Goal: Transaction & Acquisition: Purchase product/service

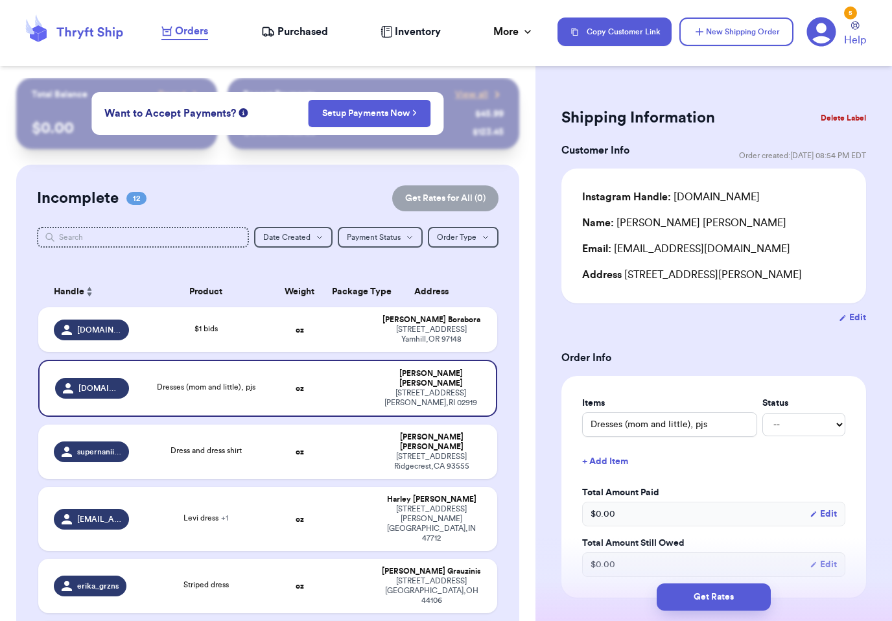
scroll to position [440, 0]
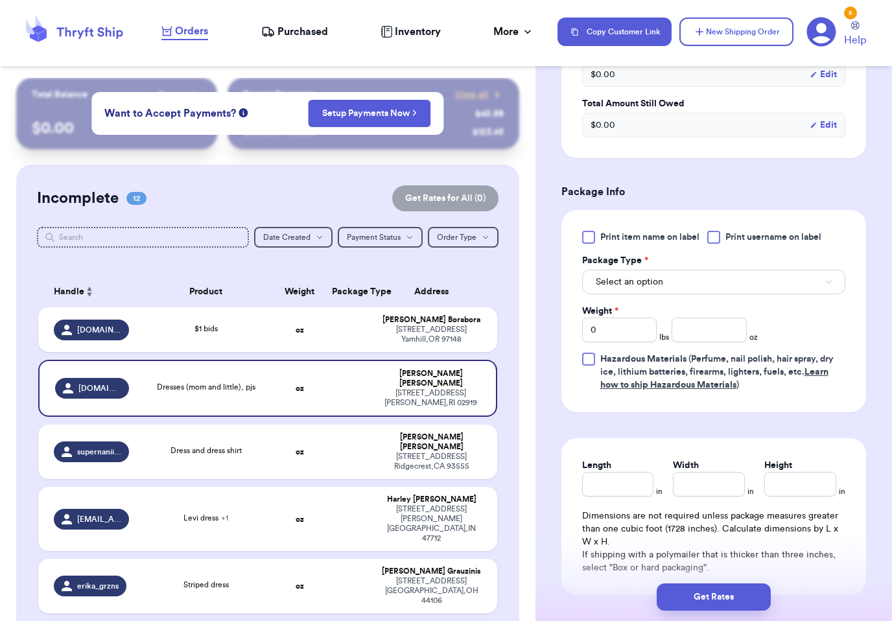
click at [678, 107] on label "Total Amount Still Owed" at bounding box center [713, 103] width 263 height 13
click at [680, 111] on div "Total Amount Still Owed $ 0.00 Edit" at bounding box center [713, 117] width 263 height 40
click at [655, 106] on label "Total Amount Still Owed" at bounding box center [713, 103] width 263 height 13
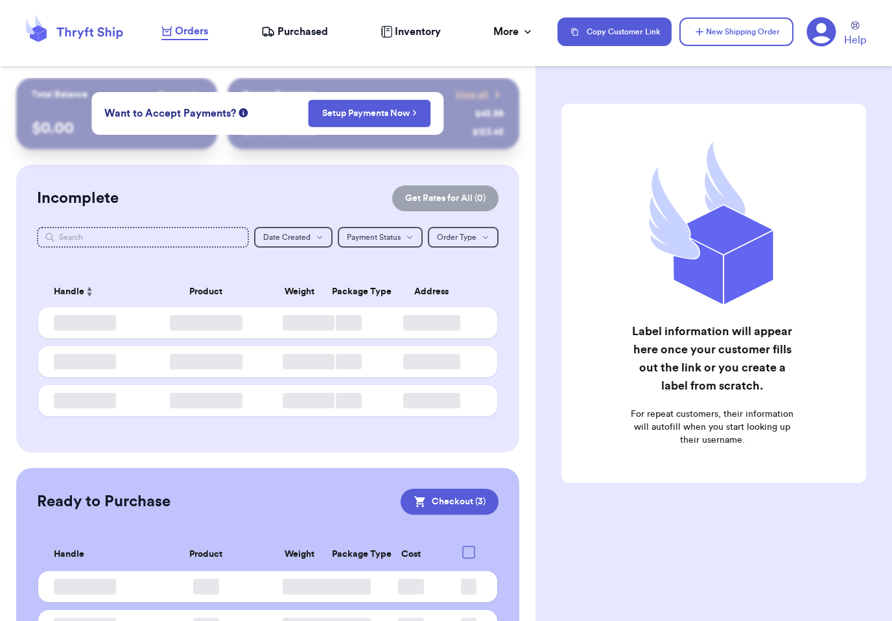
checkbox input "true"
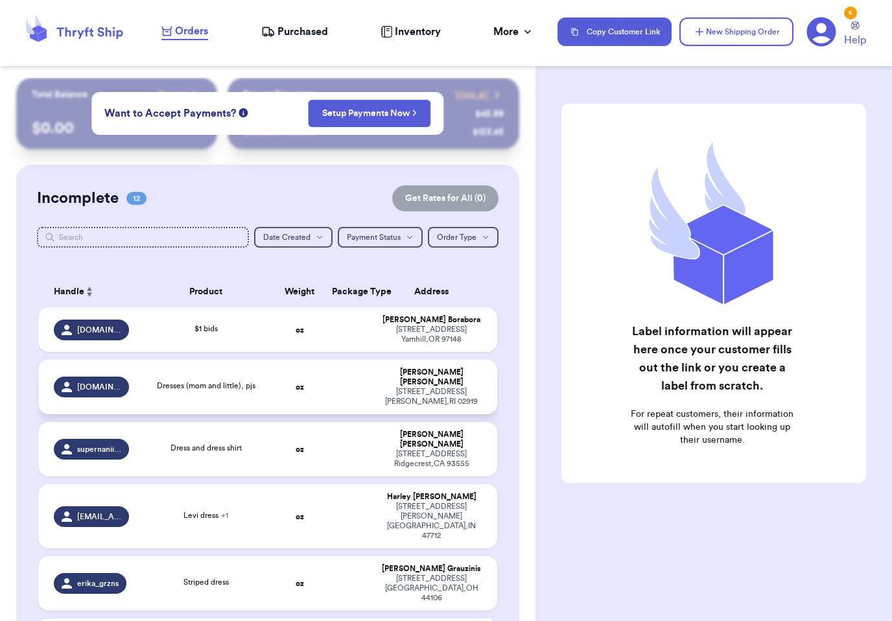
click at [409, 382] on div "Brianna Norberg" at bounding box center [431, 377] width 100 height 19
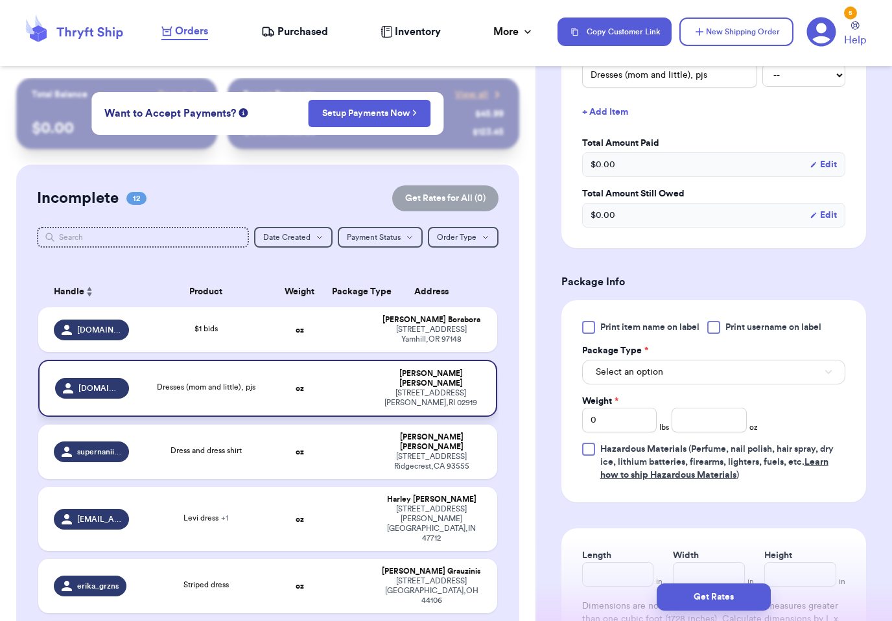
scroll to position [387, 0]
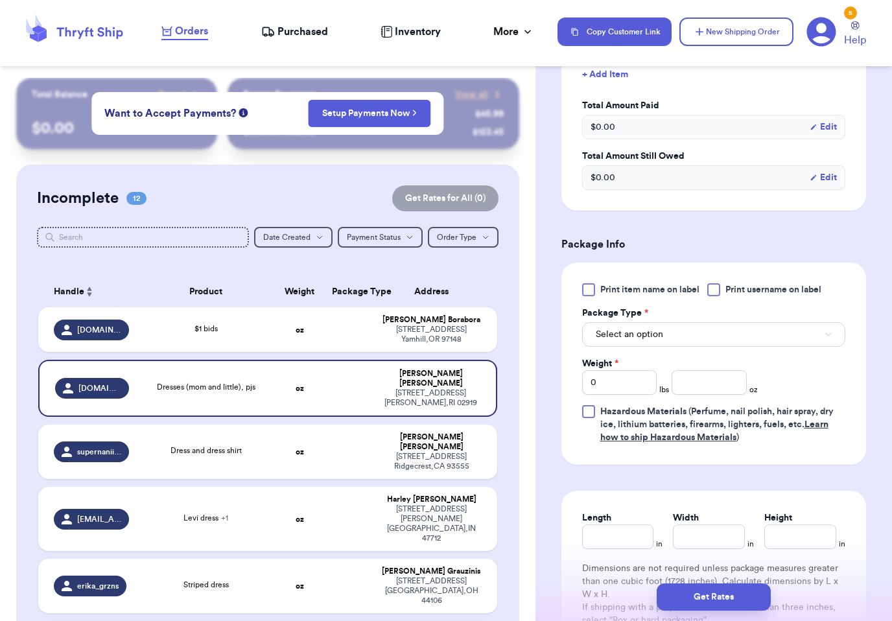
click at [678, 288] on span "Print item name on label" at bounding box center [649, 289] width 99 height 13
click at [0, 0] on input "Print item name on label" at bounding box center [0, 0] width 0 height 0
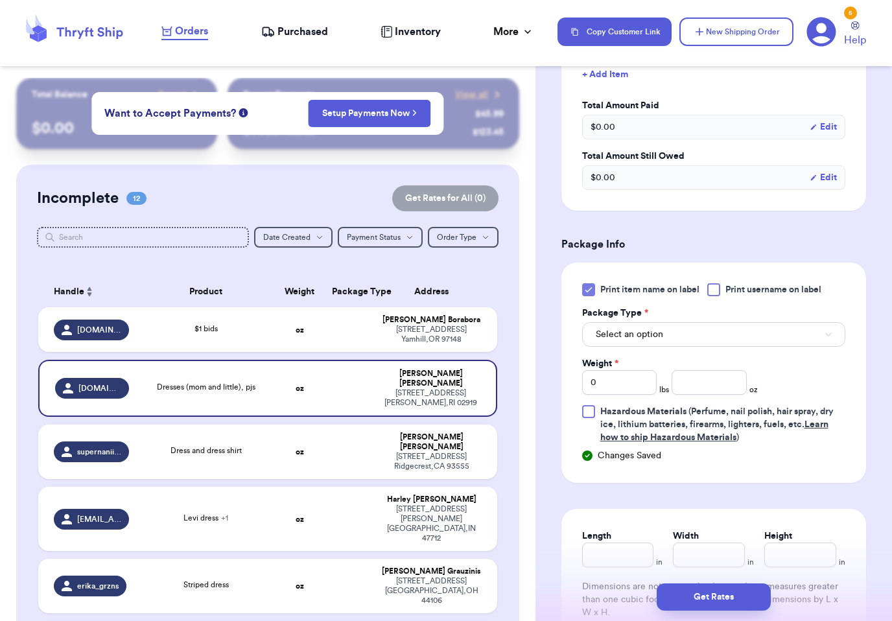
click at [774, 290] on span "Print username on label" at bounding box center [774, 289] width 96 height 13
click at [0, 0] on input "Print username on label" at bounding box center [0, 0] width 0 height 0
click at [716, 326] on button "Select an option" at bounding box center [713, 334] width 263 height 25
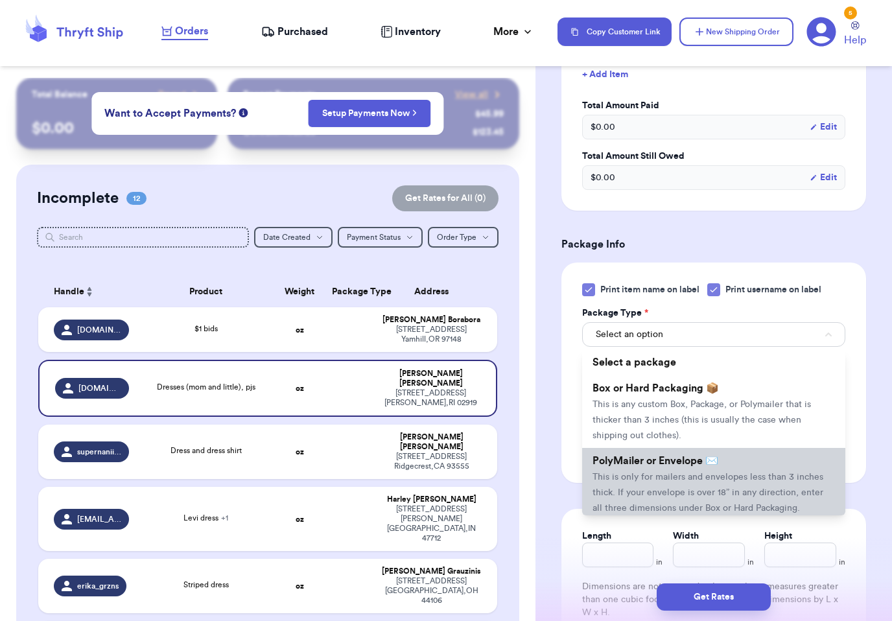
click at [676, 483] on li "PolyMailer or Envelope ✉️ This is only for mailers and envelopes less than 3 in…" at bounding box center [713, 484] width 263 height 73
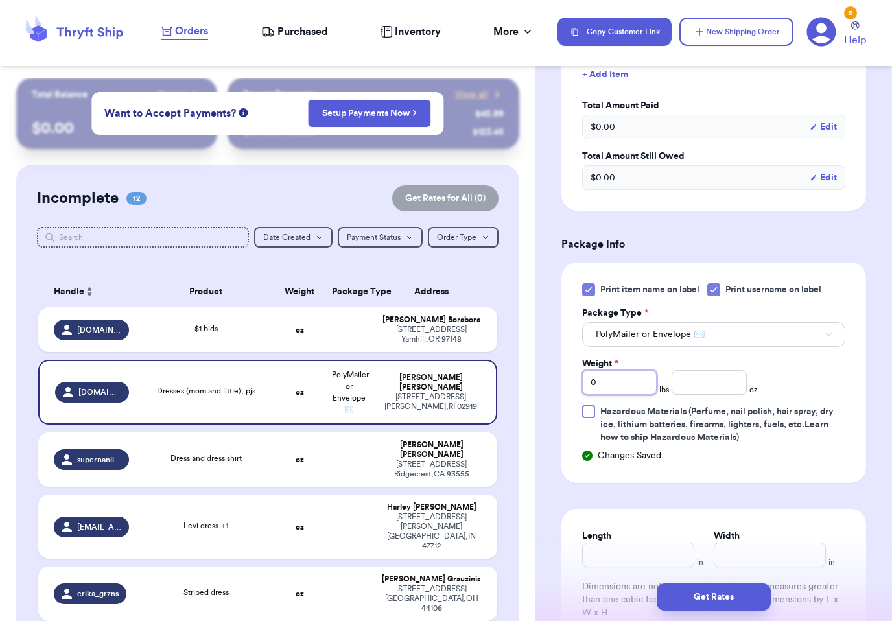
click at [641, 383] on input "0" at bounding box center [619, 382] width 75 height 25
type input "2"
click at [712, 383] on input "number" at bounding box center [709, 382] width 75 height 25
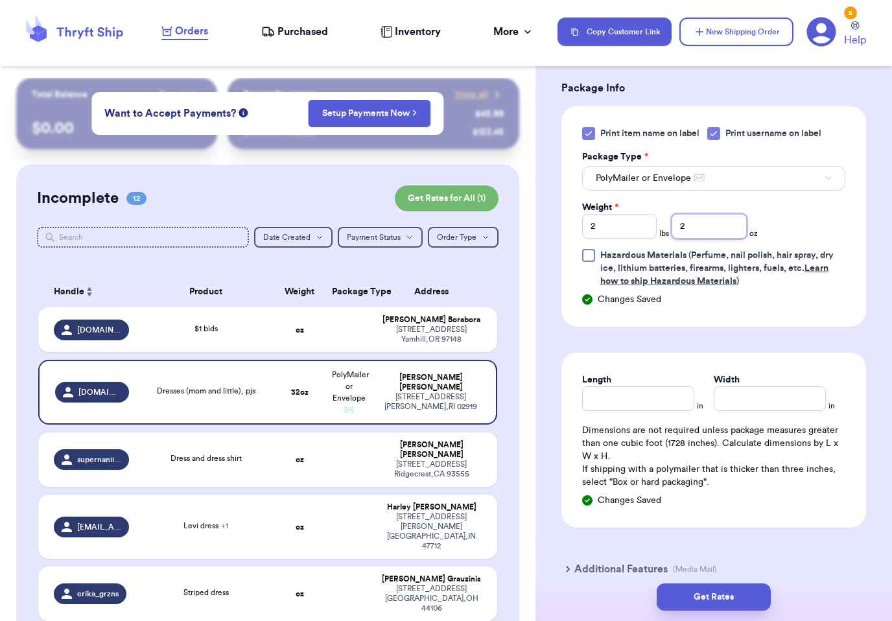
scroll to position [543, 0]
type input "2"
click at [663, 399] on input "Length" at bounding box center [638, 399] width 112 height 25
type input "12"
click at [774, 394] on input "Width *" at bounding box center [770, 399] width 112 height 25
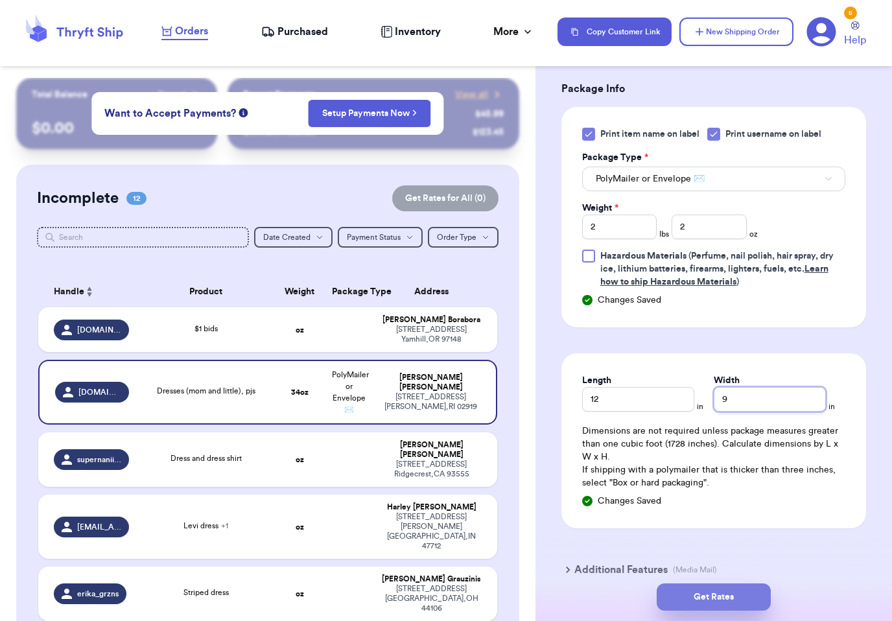
type input "9"
click at [732, 584] on button "Get Rates" at bounding box center [714, 597] width 114 height 27
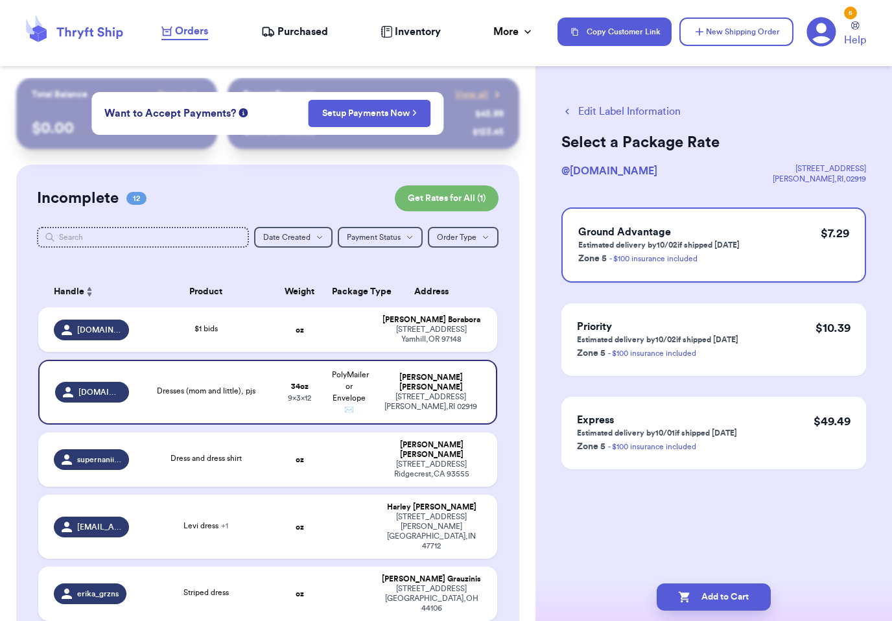
scroll to position [0, 0]
click at [727, 584] on button "Add to Cart" at bounding box center [714, 597] width 114 height 27
checkbox input "true"
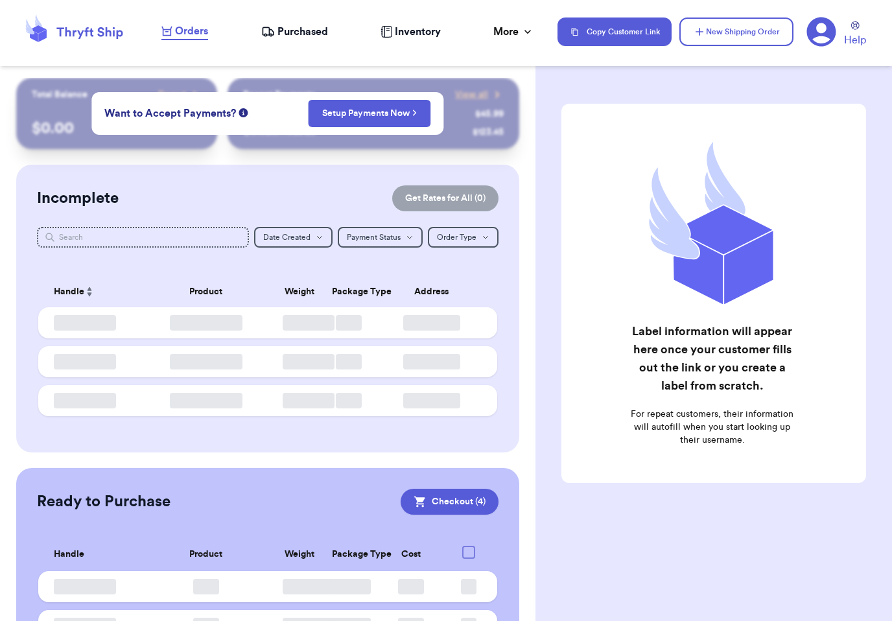
checkbox input "true"
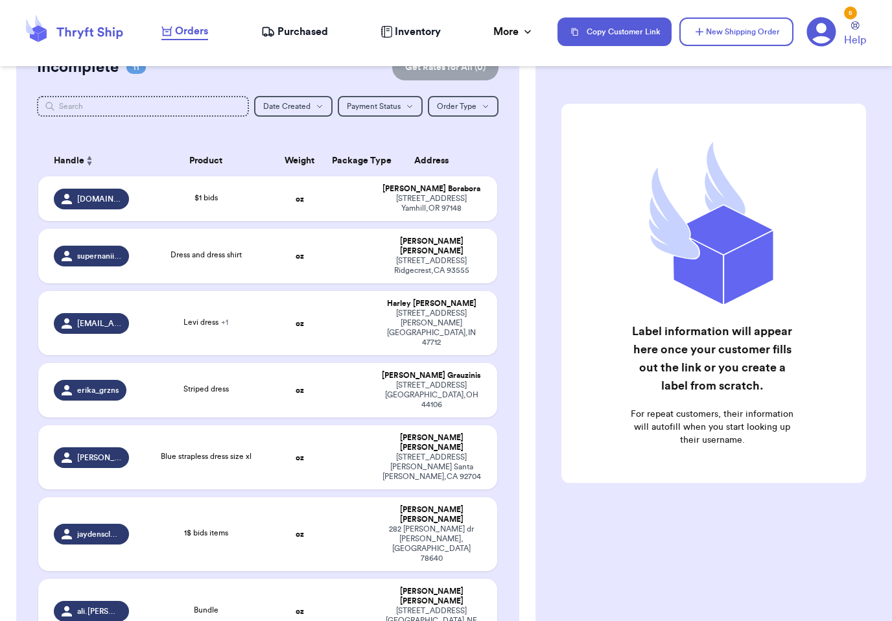
scroll to position [141, 0]
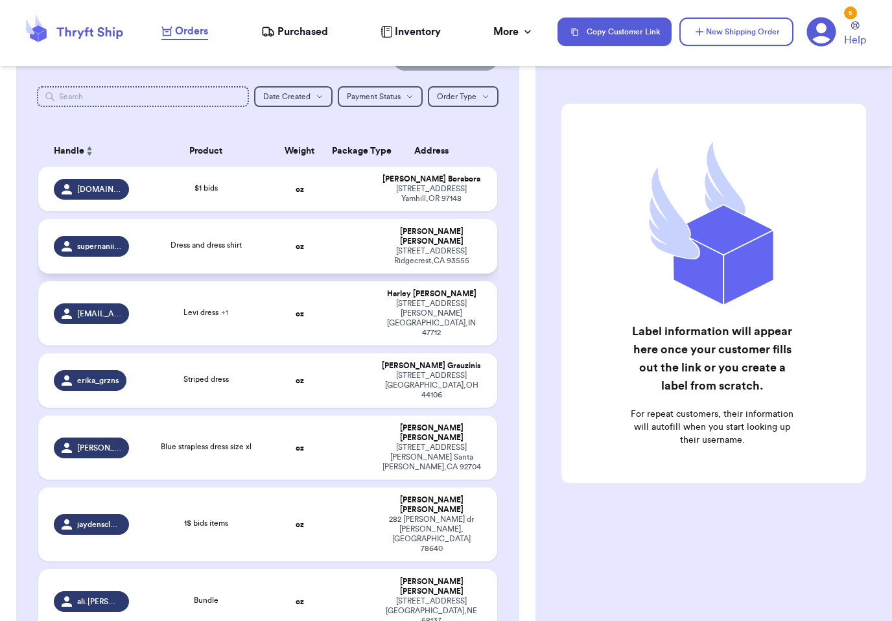
click at [370, 244] on td at bounding box center [348, 246] width 49 height 54
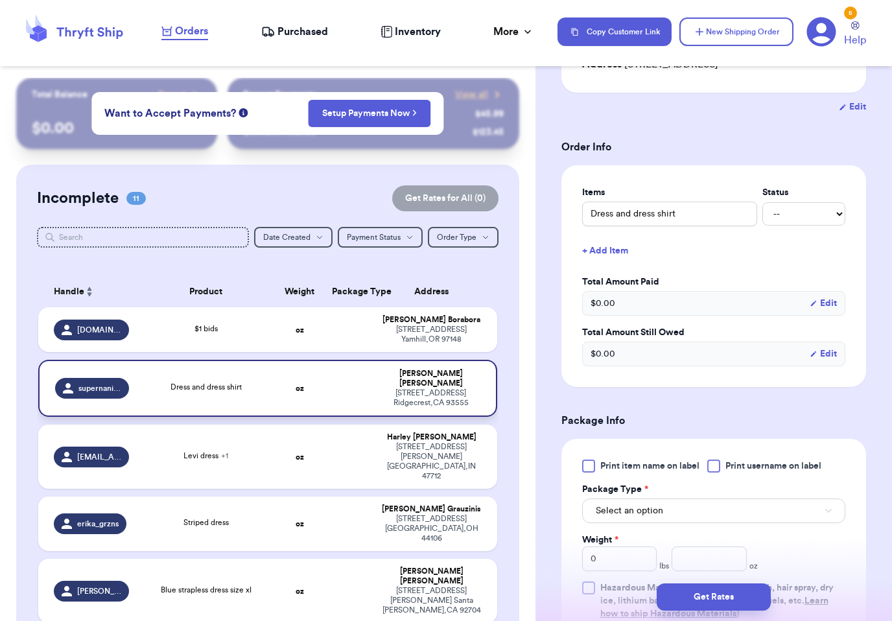
scroll to position [237, 0]
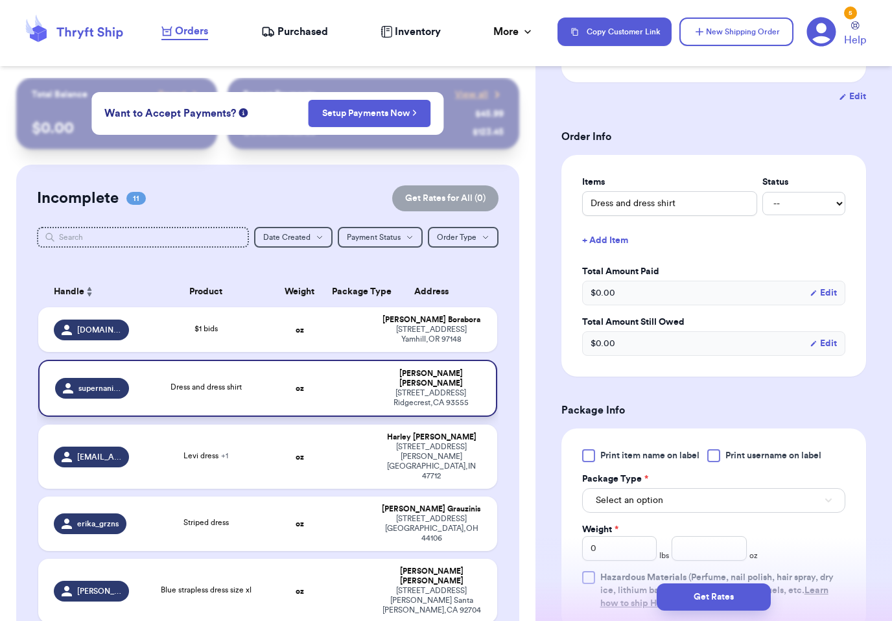
click at [650, 445] on div "Print item name on label Print username on label Package Type * Select an optio…" at bounding box center [714, 530] width 305 height 202
click at [649, 445] on div "Print item name on label Print username on label Package Type * Select an optio…" at bounding box center [714, 530] width 305 height 202
click at [662, 443] on div "Print item name on label Print username on label Package Type * Select an optio…" at bounding box center [714, 530] width 305 height 202
click at [661, 443] on div "Print item name on label Print username on label Package Type * Select an optio…" at bounding box center [714, 530] width 305 height 202
click at [643, 452] on span "Print item name on label" at bounding box center [649, 455] width 99 height 13
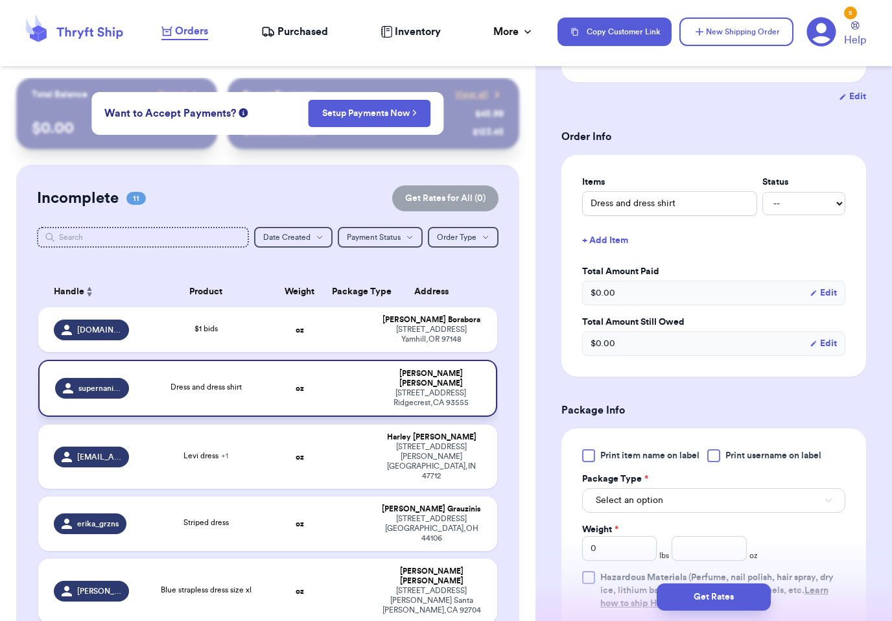
click at [0, 0] on input "Print item name on label" at bounding box center [0, 0] width 0 height 0
click at [592, 461] on div at bounding box center [588, 455] width 13 height 13
click at [0, 0] on input "Print item name on label" at bounding box center [0, 0] width 0 height 0
click at [597, 451] on label "Print item name on label" at bounding box center [640, 455] width 117 height 13
click at [0, 0] on input "Print item name on label" at bounding box center [0, 0] width 0 height 0
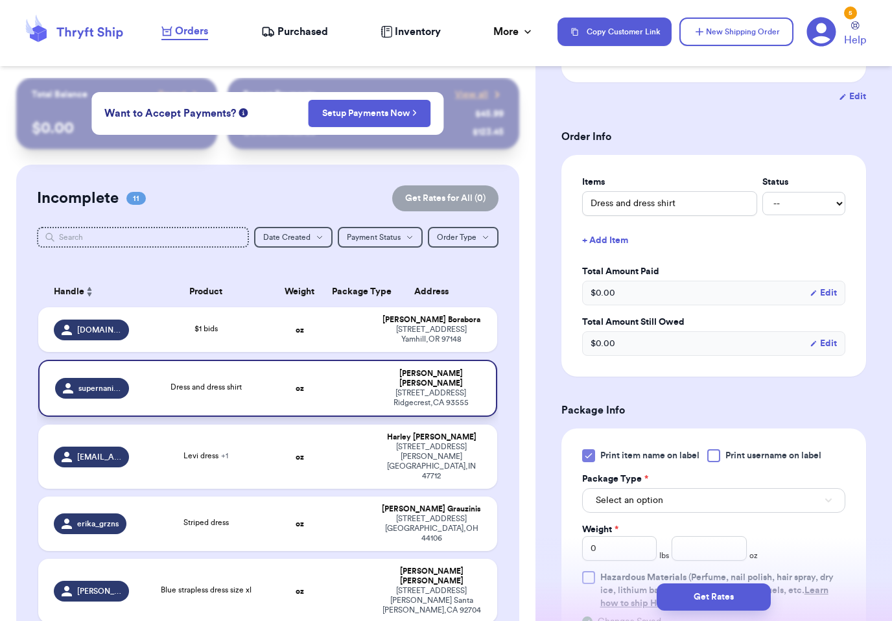
click at [699, 452] on span "Print item name on label" at bounding box center [649, 455] width 99 height 13
click at [0, 0] on input "Print item name on label" at bounding box center [0, 0] width 0 height 0
click at [713, 458] on div at bounding box center [713, 455] width 13 height 13
click at [0, 0] on input "Print username on label" at bounding box center [0, 0] width 0 height 0
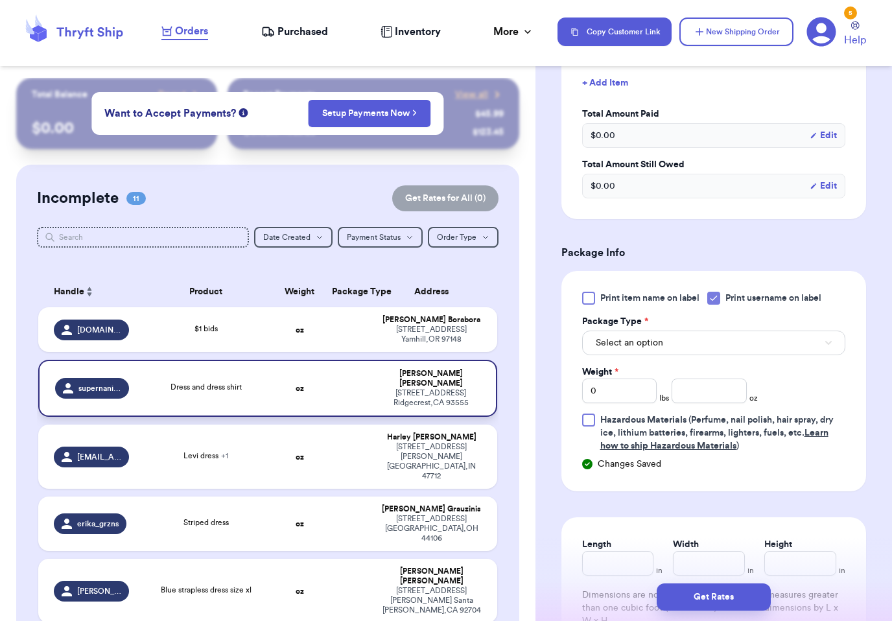
scroll to position [392, 0]
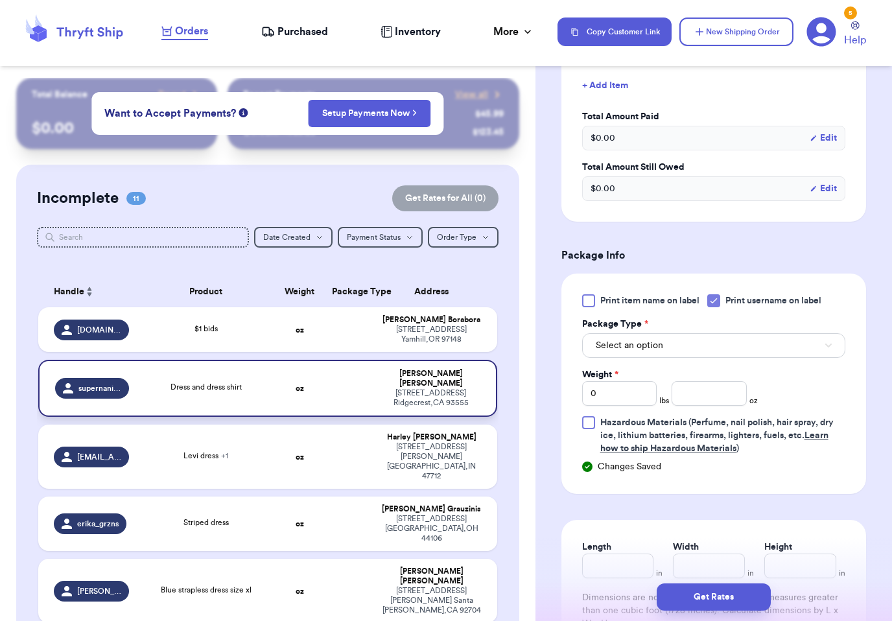
click at [657, 354] on button "Select an option" at bounding box center [713, 345] width 263 height 25
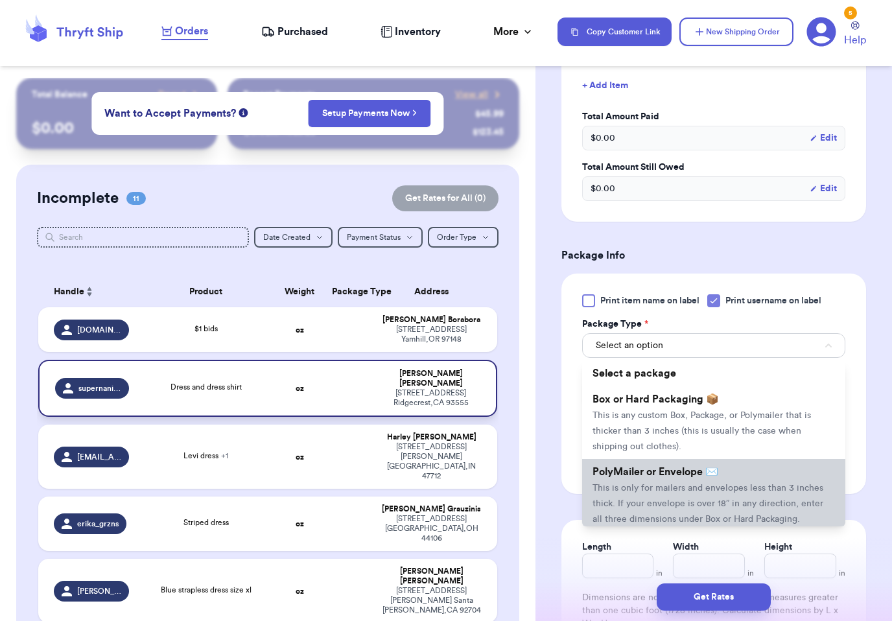
click at [636, 491] on span "This is only for mailers and envelopes less than 3 inches thick. If your envelo…" at bounding box center [708, 504] width 231 height 40
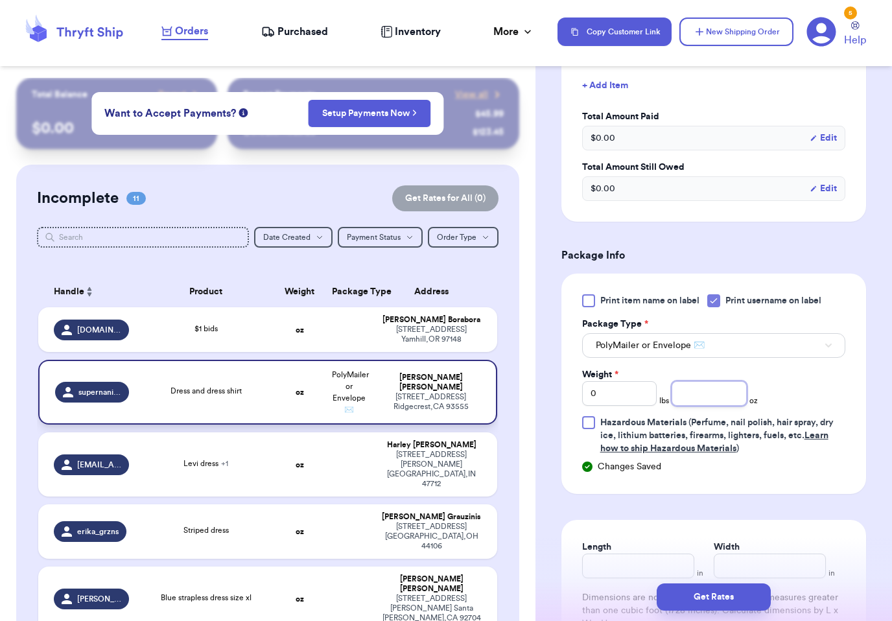
click at [700, 389] on input "number" at bounding box center [709, 393] width 75 height 25
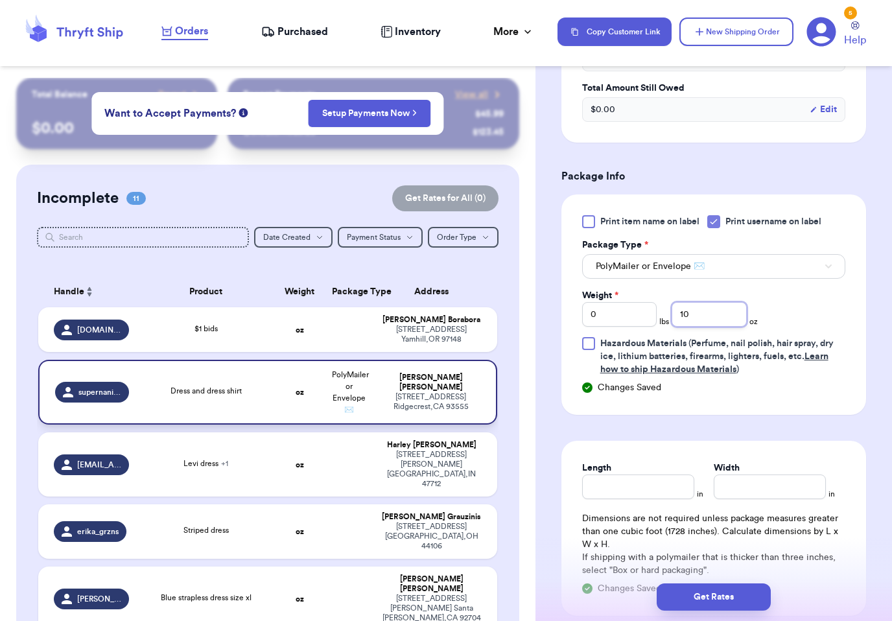
scroll to position [608, 0]
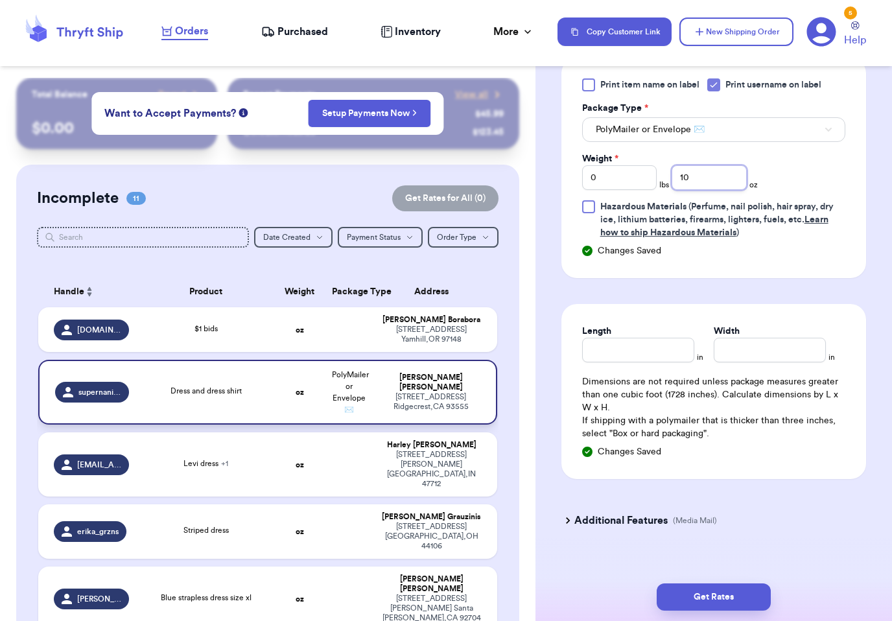
type input "10"
click at [654, 338] on input "Length" at bounding box center [638, 350] width 112 height 25
type input "9"
click at [755, 362] on input "Width *" at bounding box center [770, 350] width 112 height 25
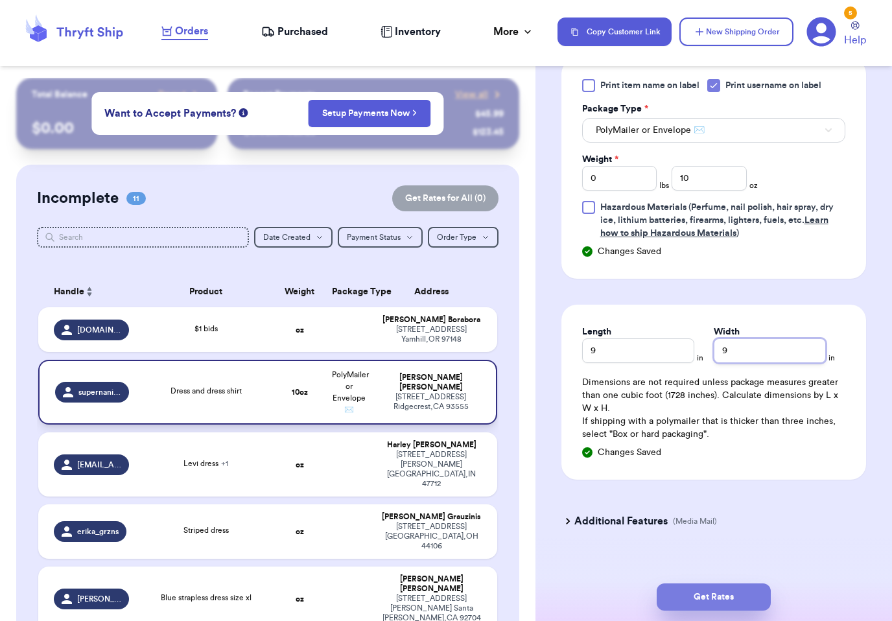
type input "9"
click at [696, 584] on button "Get Rates" at bounding box center [714, 597] width 114 height 27
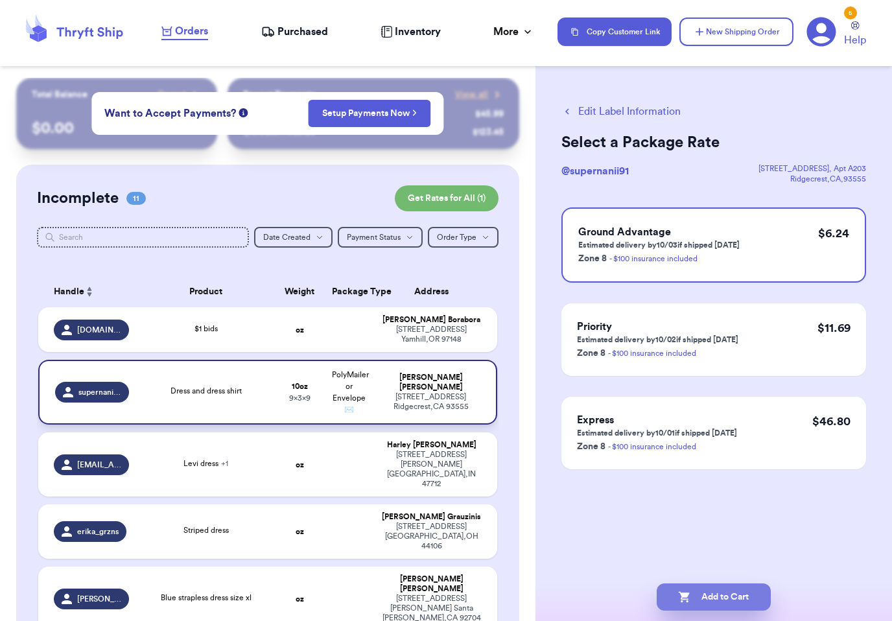
click at [709, 584] on button "Add to Cart" at bounding box center [714, 597] width 114 height 27
checkbox input "true"
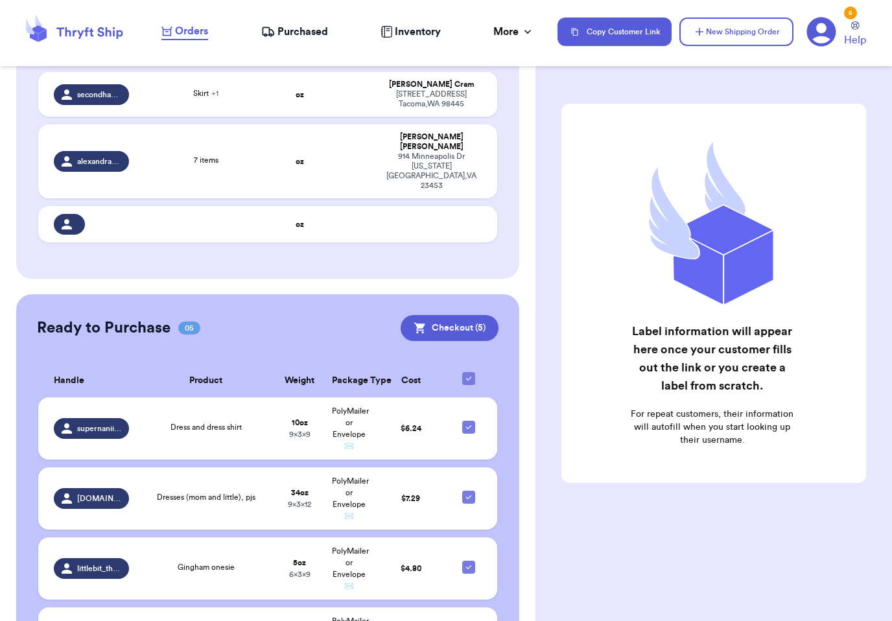
scroll to position [707, 0]
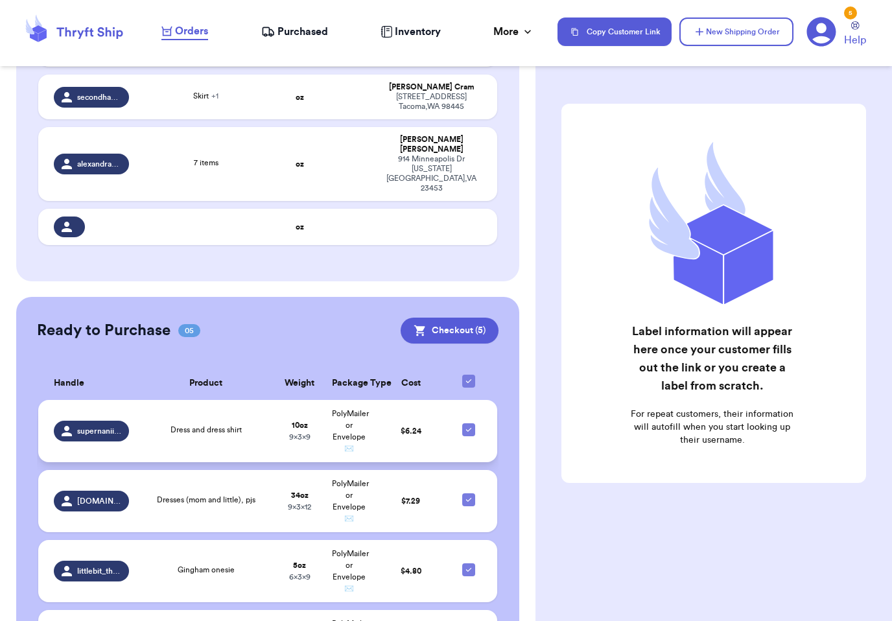
click at [253, 400] on td "Dress and dress shirt" at bounding box center [206, 431] width 138 height 62
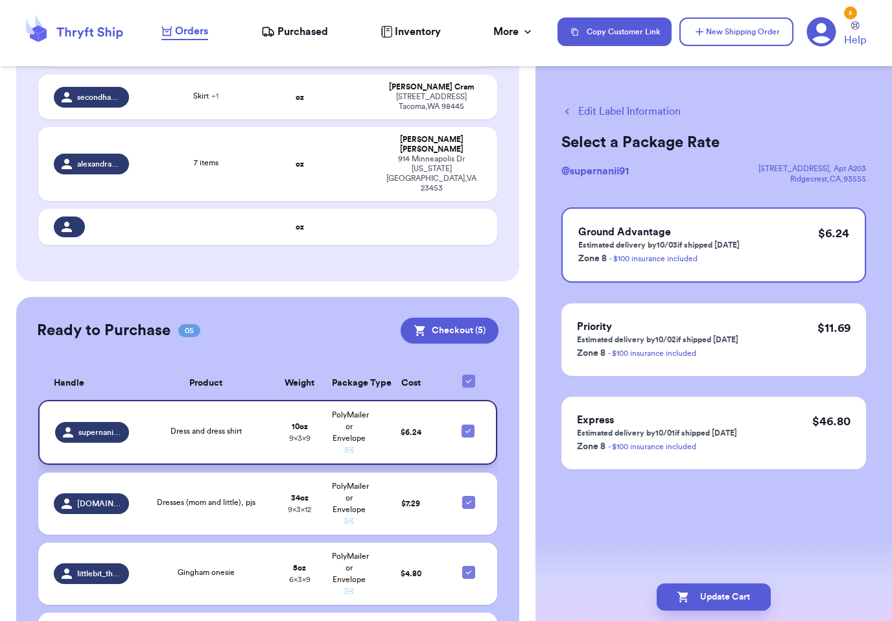
click at [239, 425] on div "Dress and dress shirt" at bounding box center [206, 432] width 123 height 14
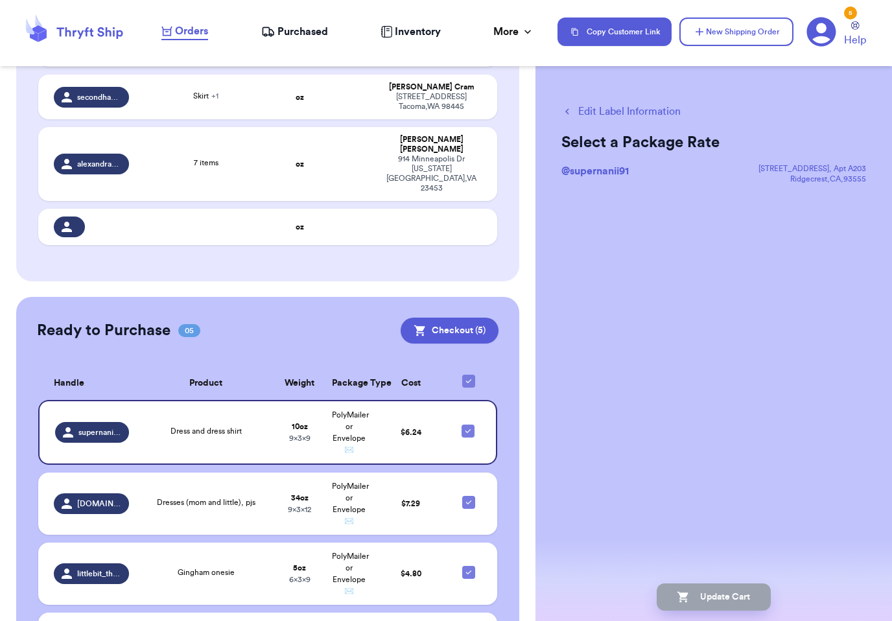
click at [575, 112] on button "Edit Label Information" at bounding box center [621, 112] width 119 height 16
checkbox input "false"
checkbox input "true"
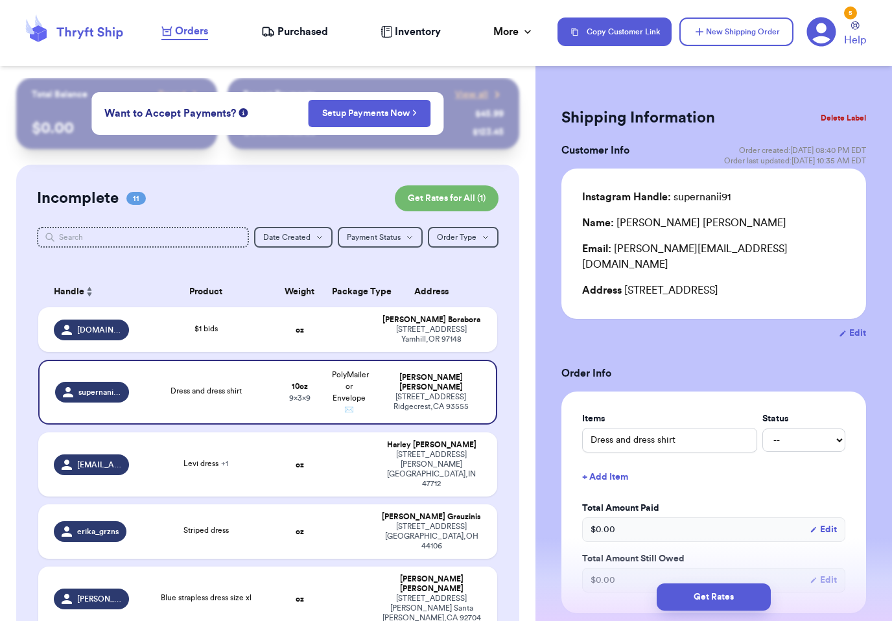
scroll to position [0, 0]
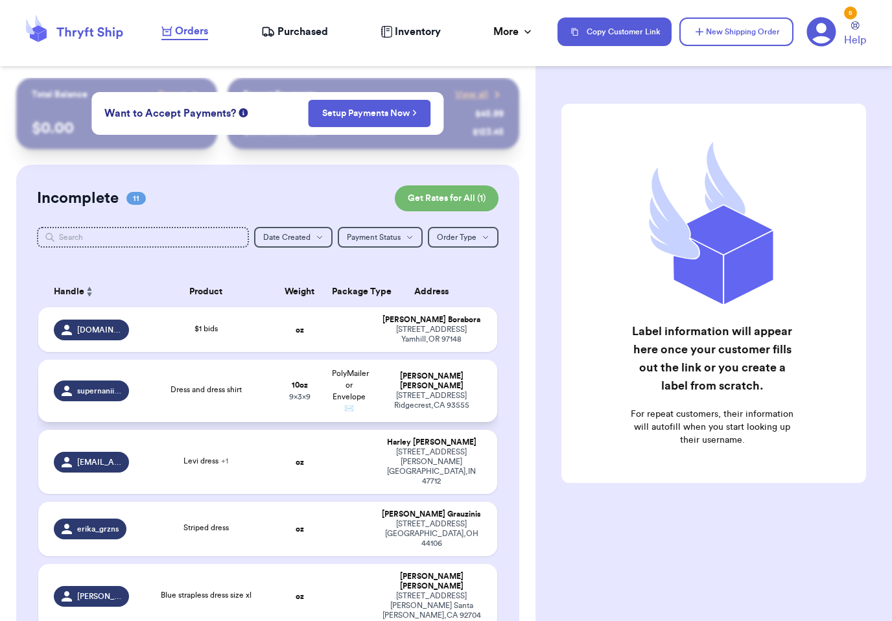
click at [345, 407] on span "PolyMailer or Envelope ✉️" at bounding box center [350, 391] width 37 height 43
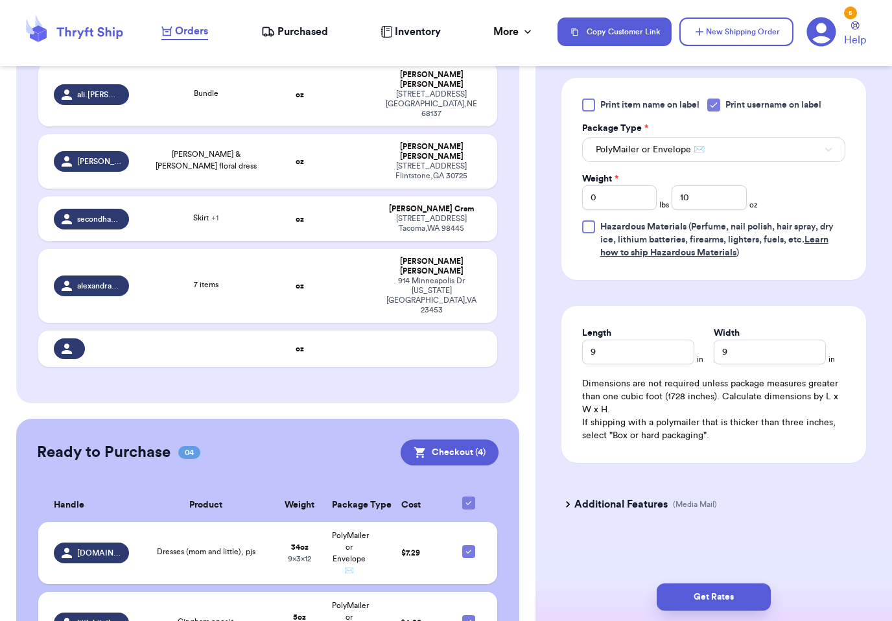
scroll to position [659, 0]
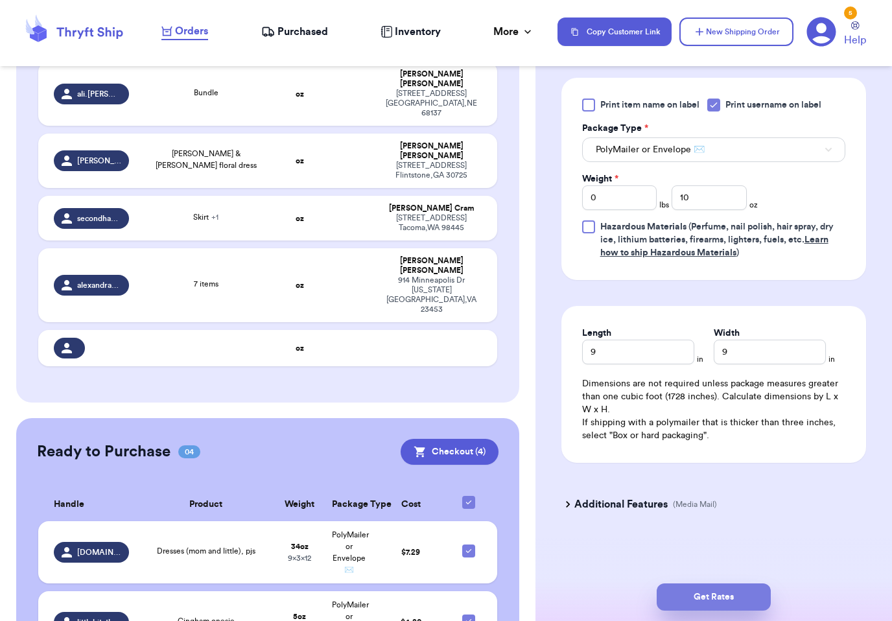
click at [722, 584] on button "Get Rates" at bounding box center [714, 597] width 114 height 27
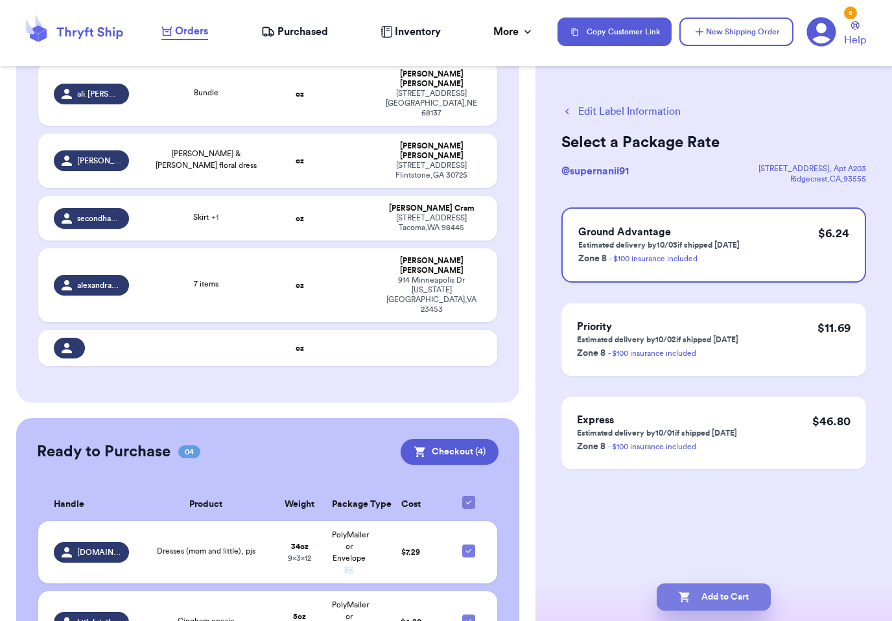
click at [737, 586] on button "Add to Cart" at bounding box center [714, 597] width 114 height 27
checkbox input "true"
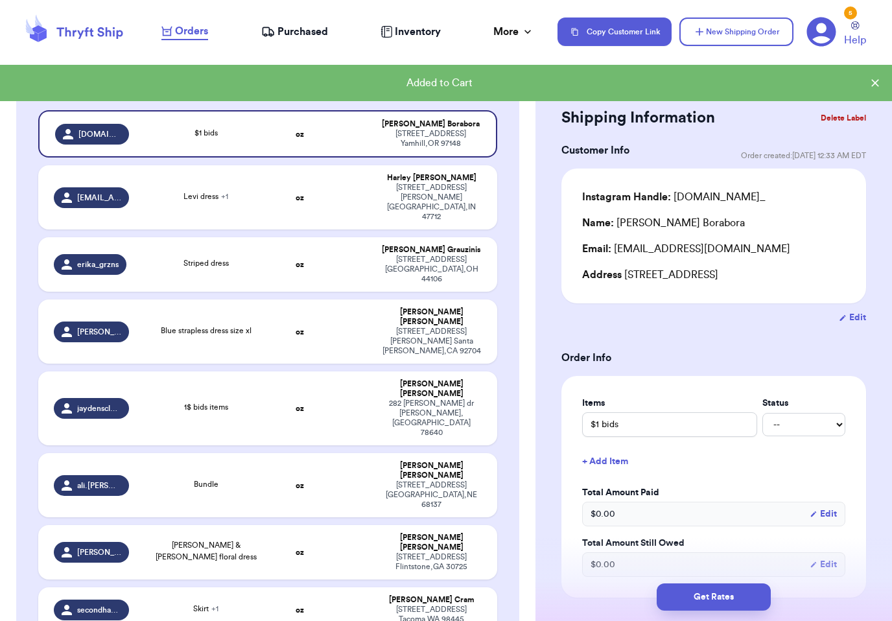
scroll to position [198, 0]
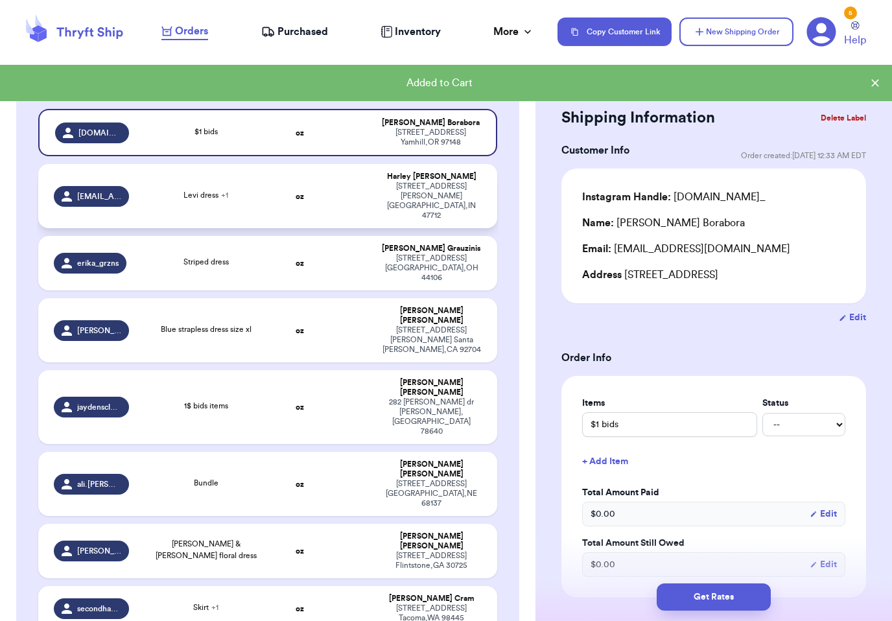
click at [351, 198] on td at bounding box center [348, 196] width 49 height 64
type input "Levi dress"
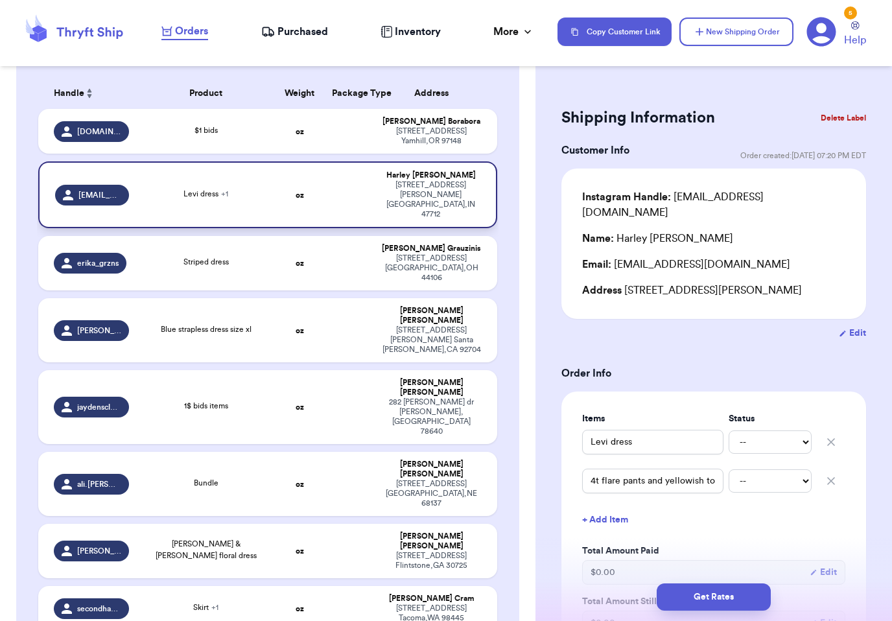
scroll to position [0, 0]
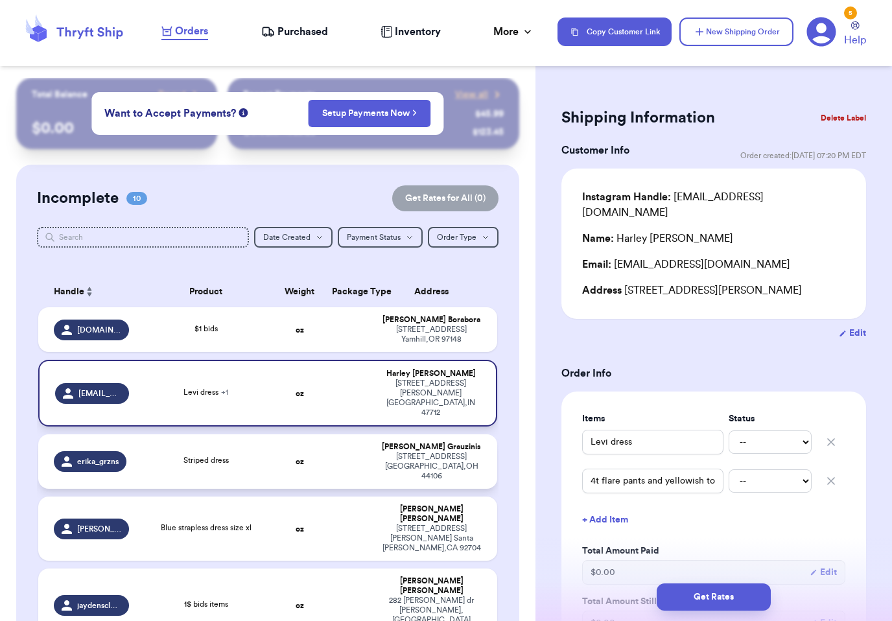
click at [274, 445] on td "Striped dress" at bounding box center [206, 461] width 138 height 54
type input "Striped dress"
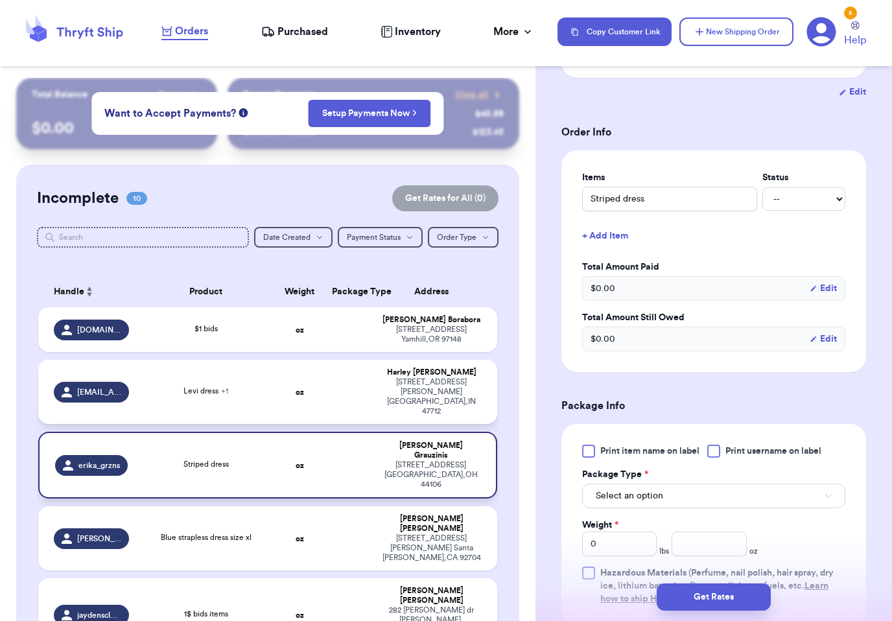
scroll to position [224, 0]
click at [623, 459] on span "Print item name on label" at bounding box center [649, 452] width 99 height 13
click at [0, 0] on input "Print item name on label" at bounding box center [0, 0] width 0 height 0
click at [740, 459] on span "Print username on label" at bounding box center [774, 452] width 96 height 13
click at [0, 0] on input "Print username on label" at bounding box center [0, 0] width 0 height 0
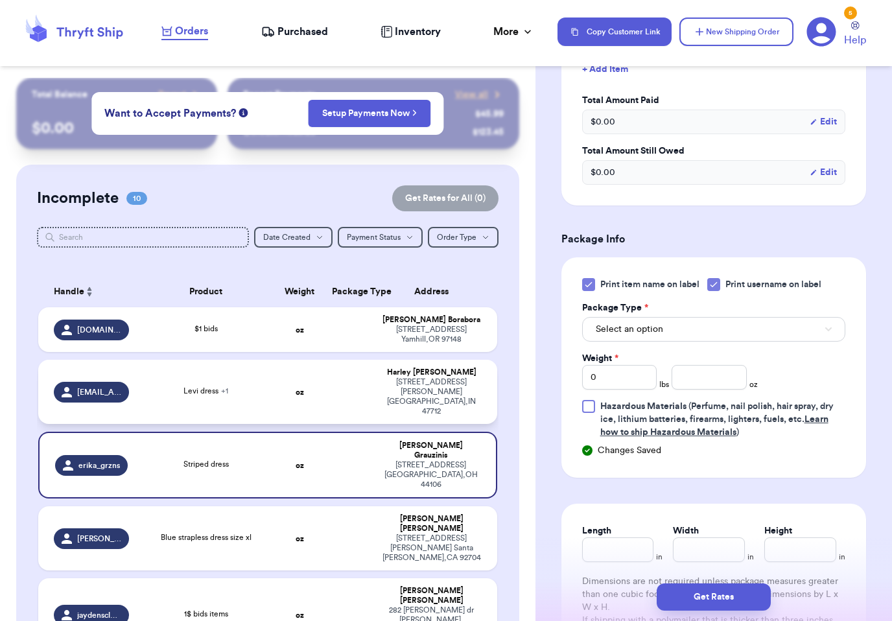
scroll to position [401, 0]
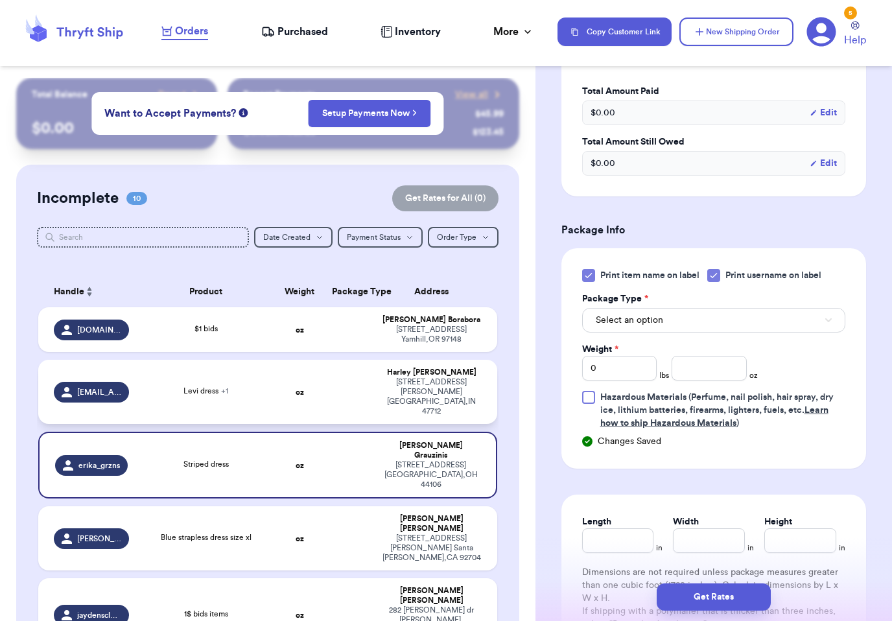
click at [688, 328] on button "Select an option" at bounding box center [713, 320] width 263 height 25
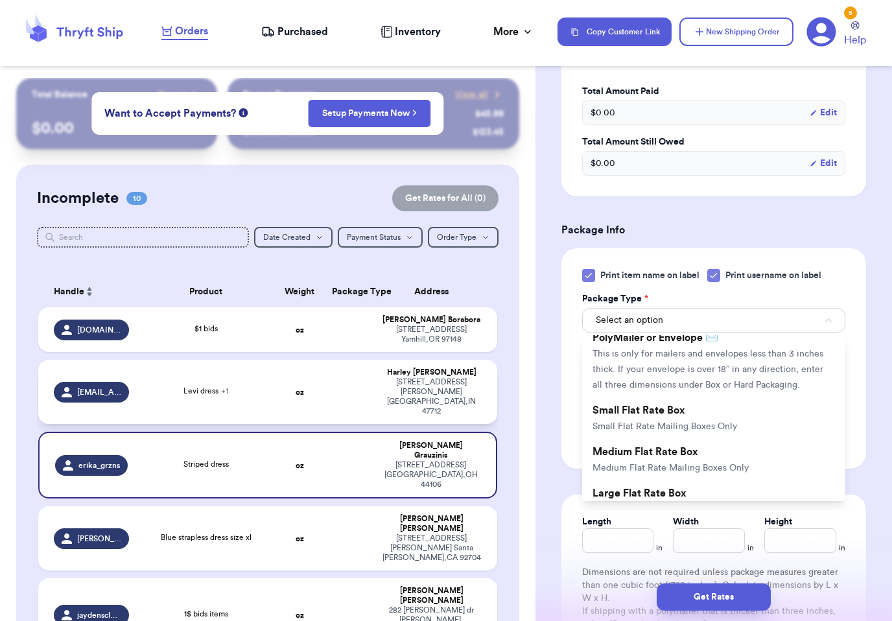
scroll to position [104, 0]
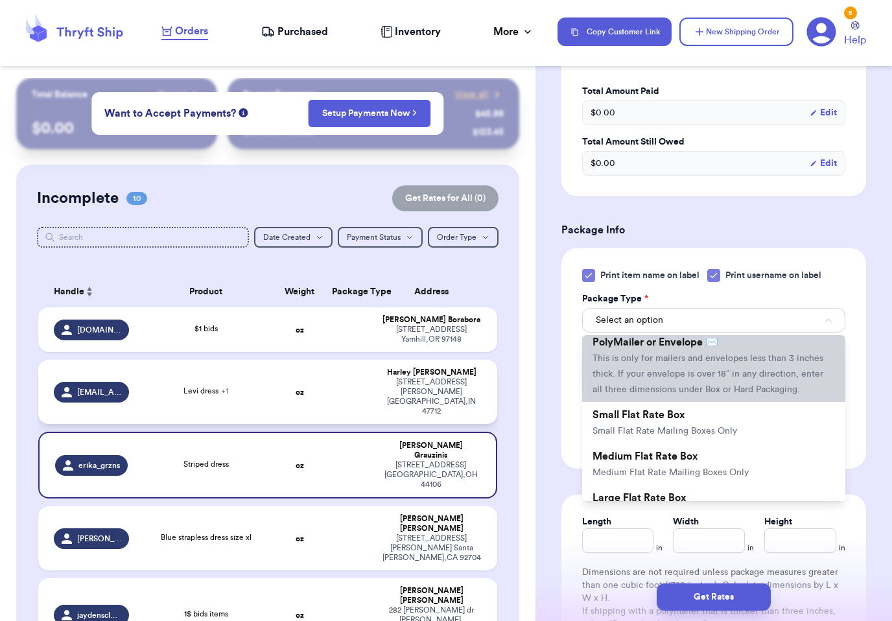
click at [700, 387] on span "This is only for mailers and envelopes less than 3 inches thick. If your envelo…" at bounding box center [708, 374] width 231 height 40
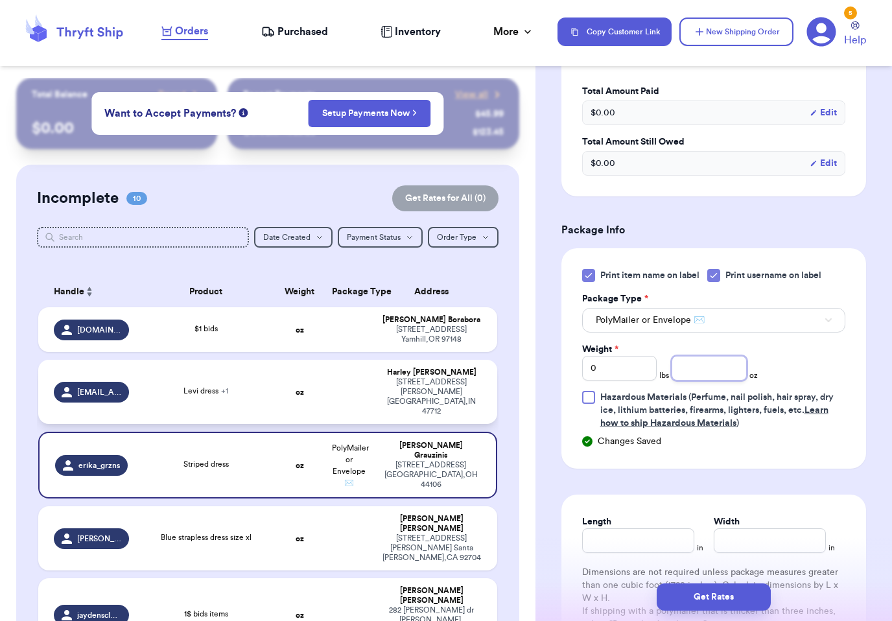
click at [716, 381] on input "number" at bounding box center [709, 368] width 75 height 25
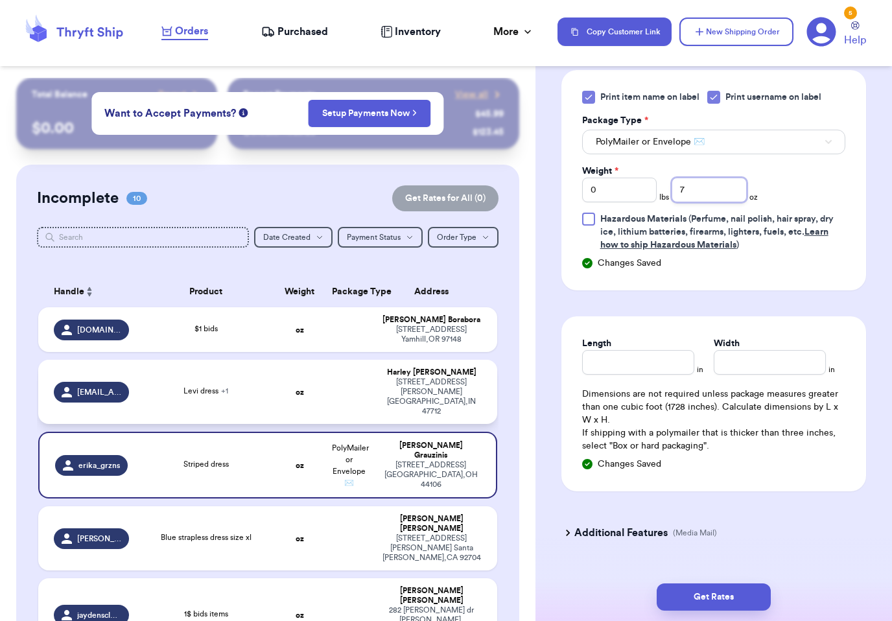
scroll to position [613, 0]
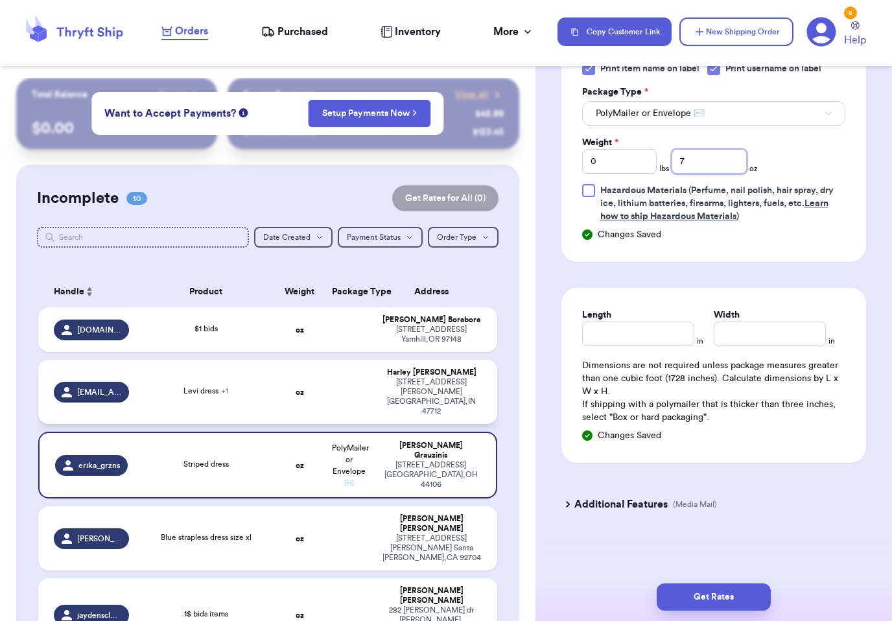
type input "7"
click at [662, 346] on input "Length" at bounding box center [638, 334] width 112 height 25
type input "9"
click at [747, 346] on input "Width *" at bounding box center [770, 334] width 112 height 25
type input "9"
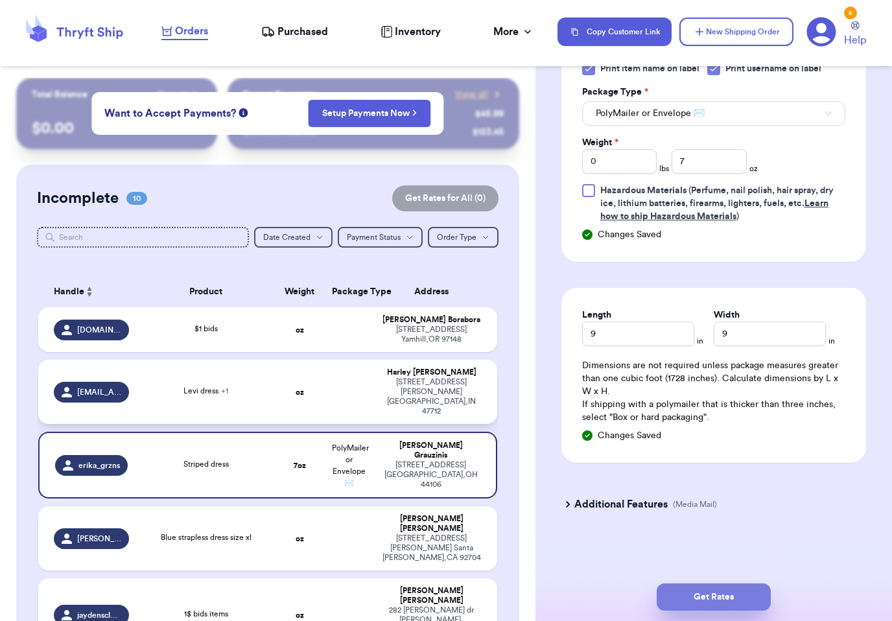
click at [731, 584] on button "Get Rates" at bounding box center [714, 597] width 114 height 27
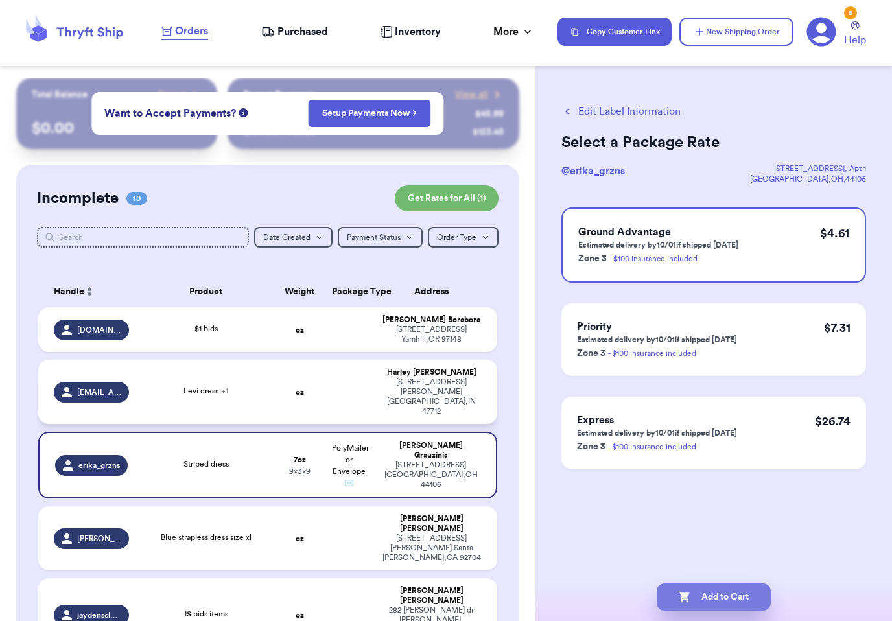
click at [713, 584] on button "Add to Cart" at bounding box center [714, 597] width 114 height 27
checkbox input "true"
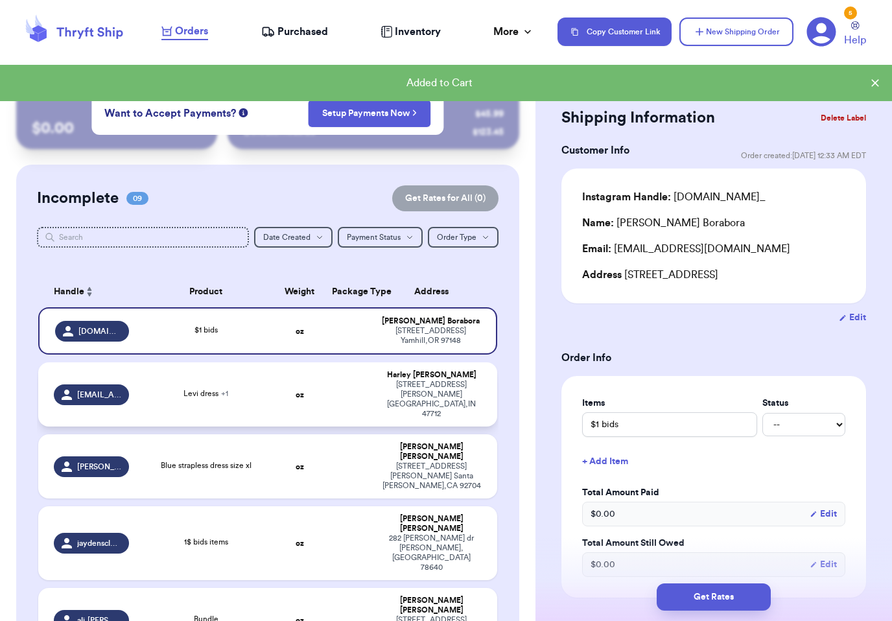
click at [261, 388] on div "Levi dress + 1" at bounding box center [206, 395] width 123 height 14
type input "Levi dress"
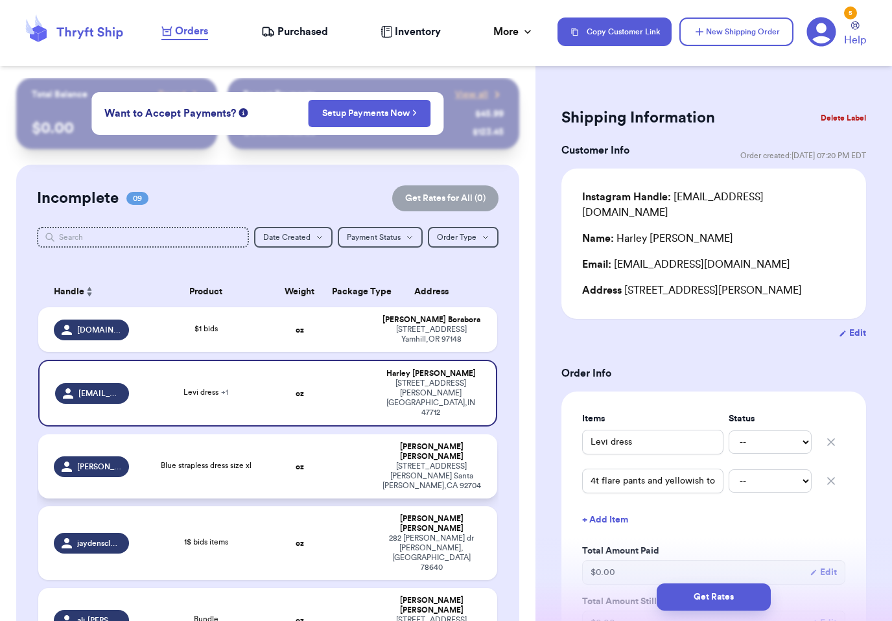
click at [251, 462] on span "Blue strapless dress size xl" at bounding box center [206, 466] width 91 height 8
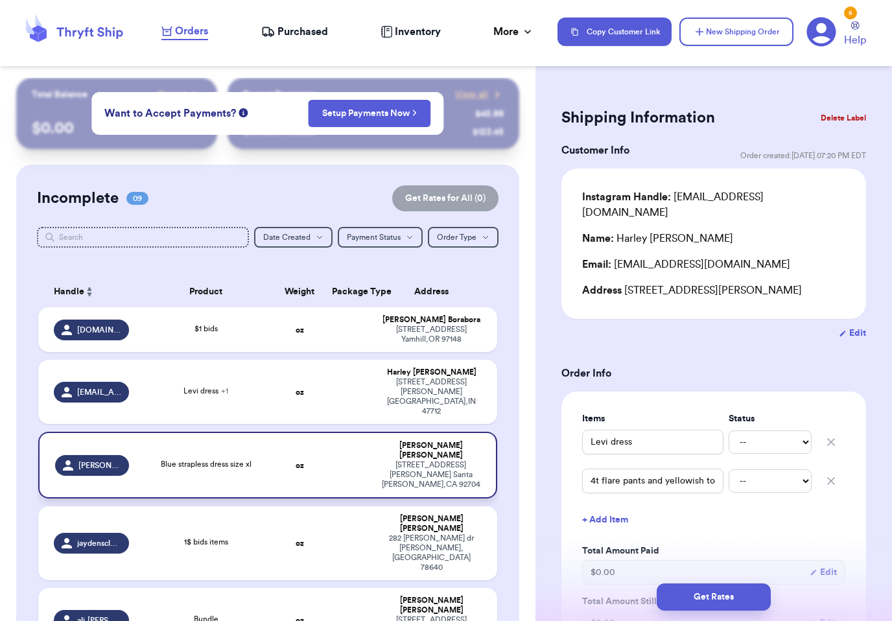
type input "Blue strapless dress size xl"
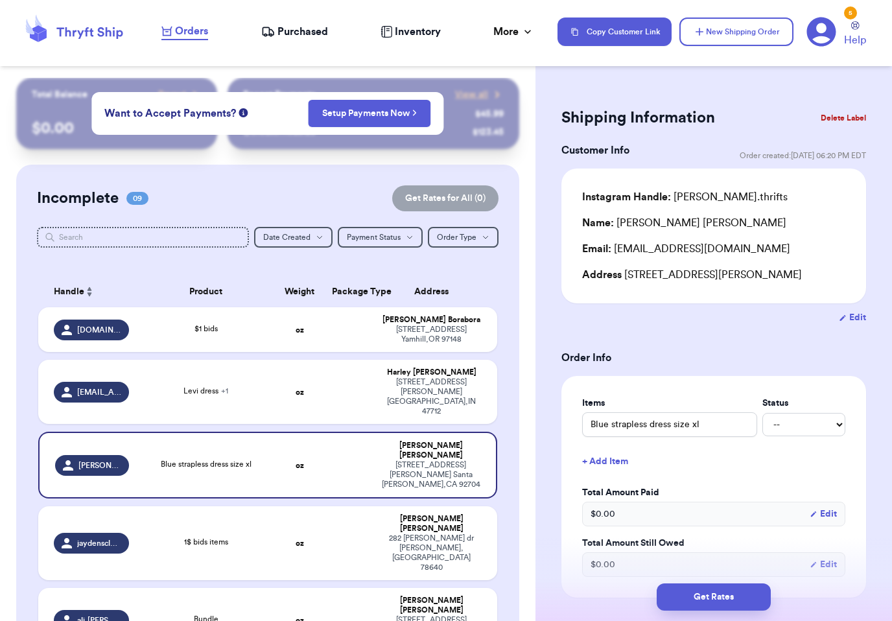
type input "[PERSON_NAME] & [PERSON_NAME] floral dress"
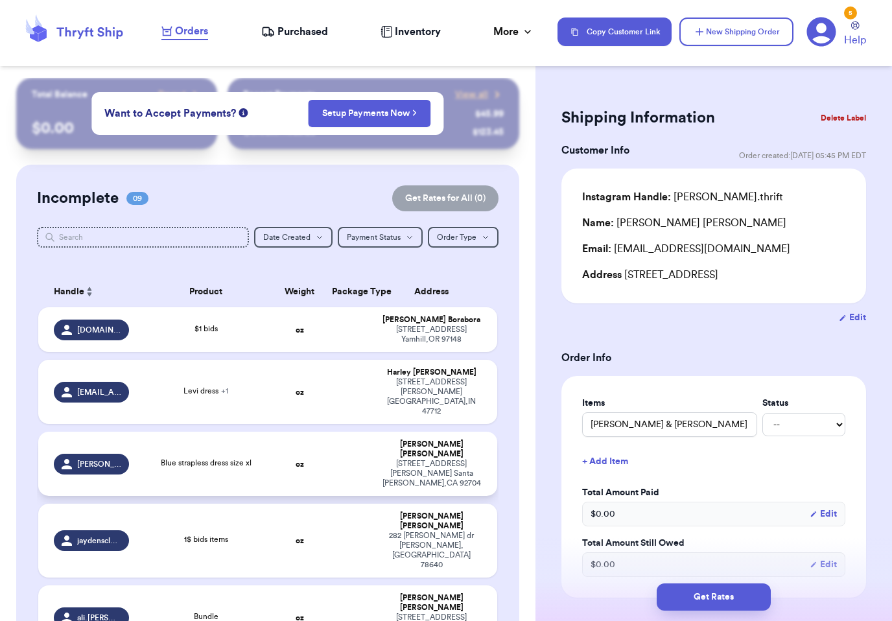
click at [302, 460] on strong "oz" at bounding box center [300, 464] width 8 height 8
type input "Blue strapless dress size xl"
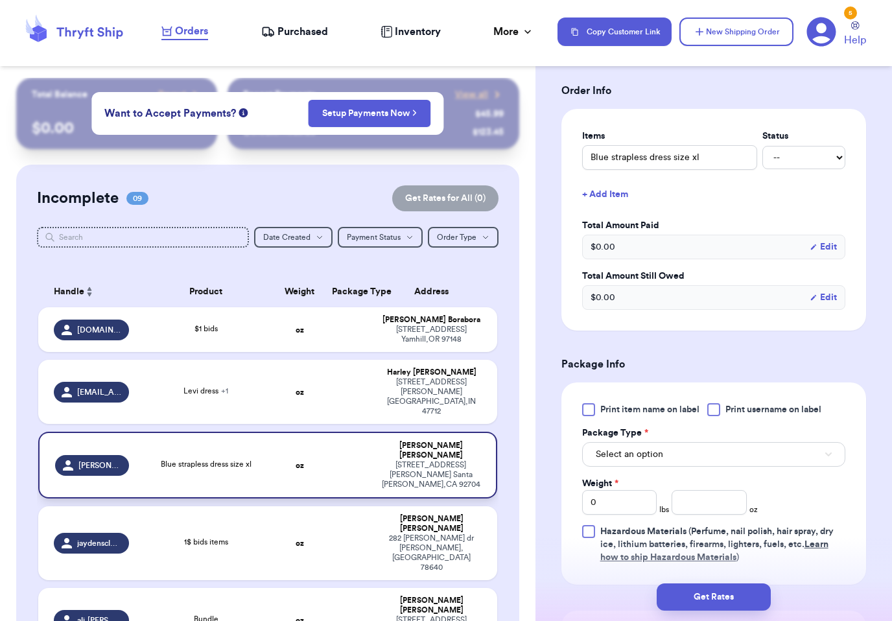
scroll to position [325, 0]
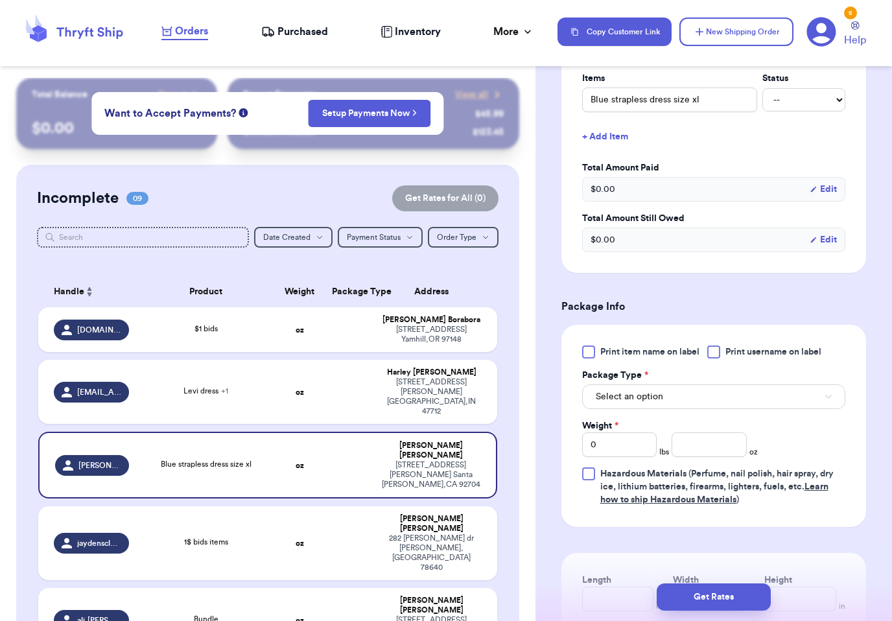
click at [678, 354] on span "Print item name on label" at bounding box center [649, 352] width 99 height 13
click at [0, 0] on input "Print item name on label" at bounding box center [0, 0] width 0 height 0
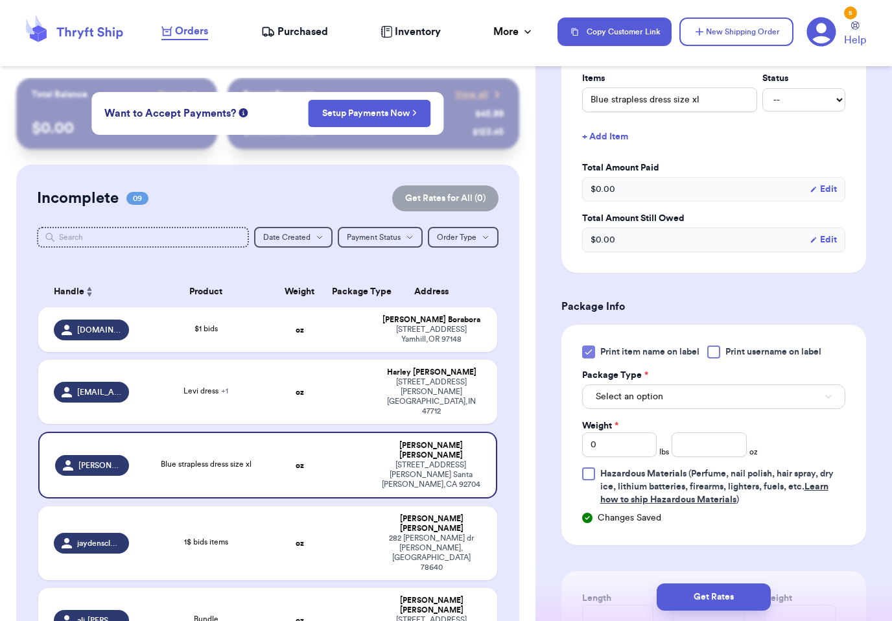
click at [763, 357] on span "Print username on label" at bounding box center [774, 352] width 96 height 13
click at [0, 0] on input "Print username on label" at bounding box center [0, 0] width 0 height 0
click at [698, 397] on button "Select an option" at bounding box center [713, 397] width 263 height 25
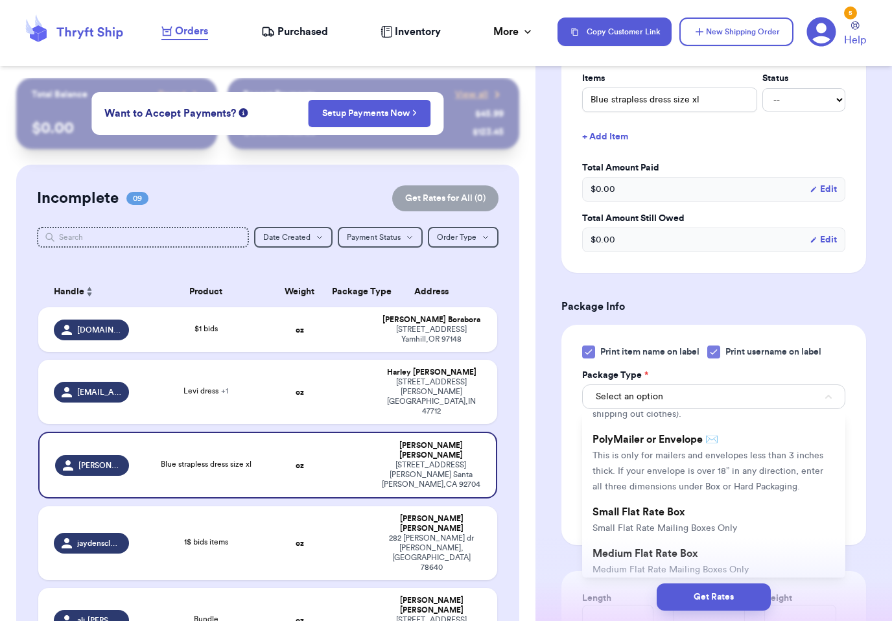
scroll to position [85, 0]
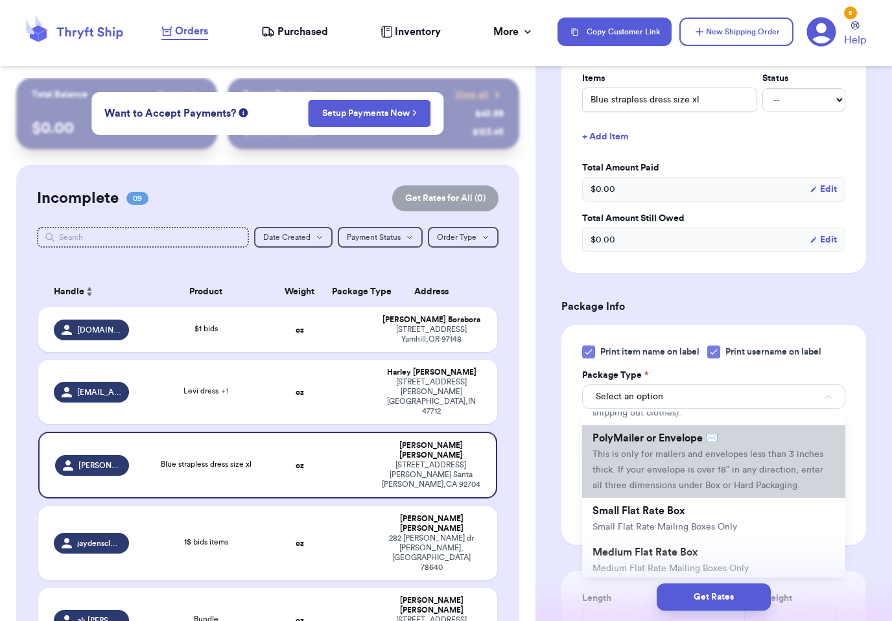
click at [689, 462] on li "PolyMailer or Envelope ✉️ This is only for mailers and envelopes less than 3 in…" at bounding box center [713, 461] width 263 height 73
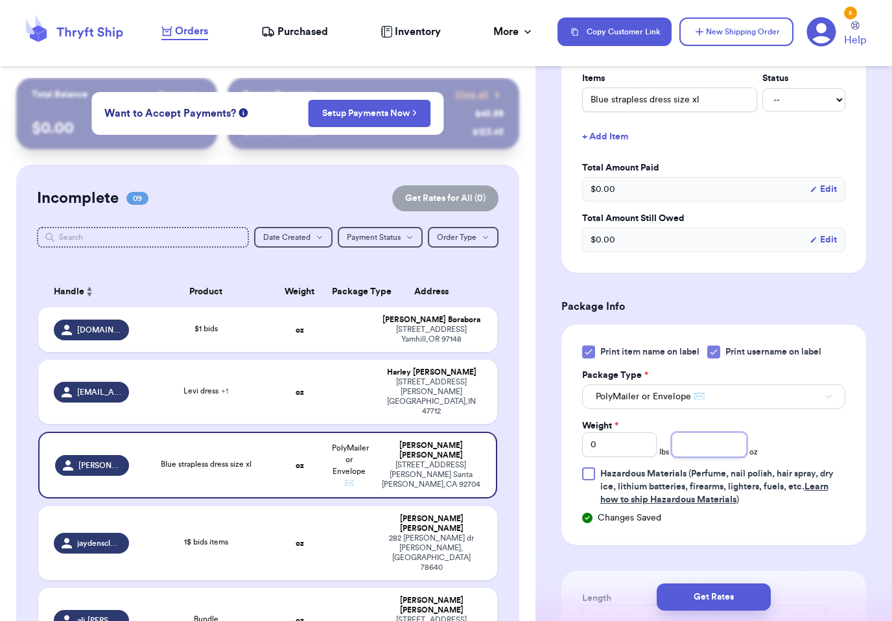
click at [712, 447] on input "number" at bounding box center [709, 444] width 75 height 25
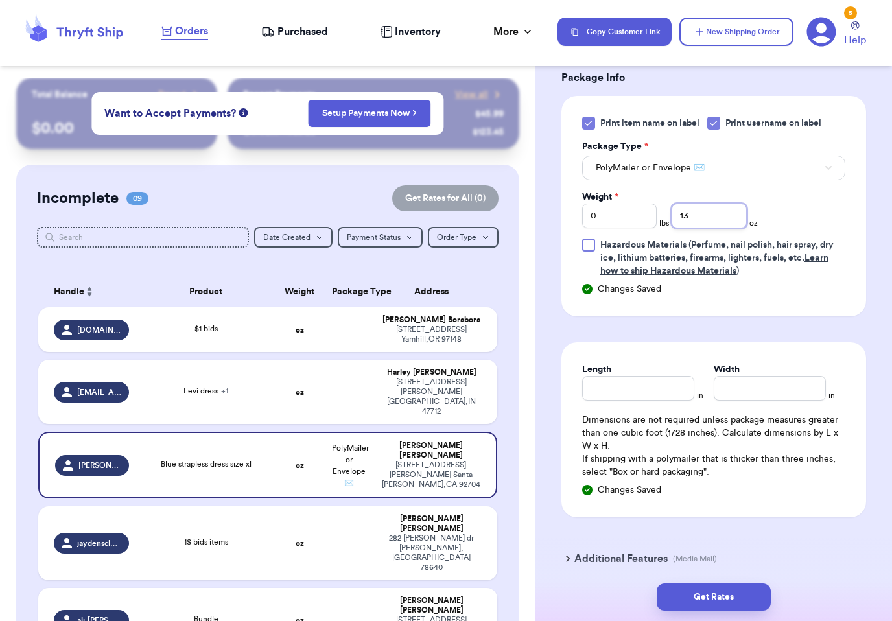
scroll to position [563, 0]
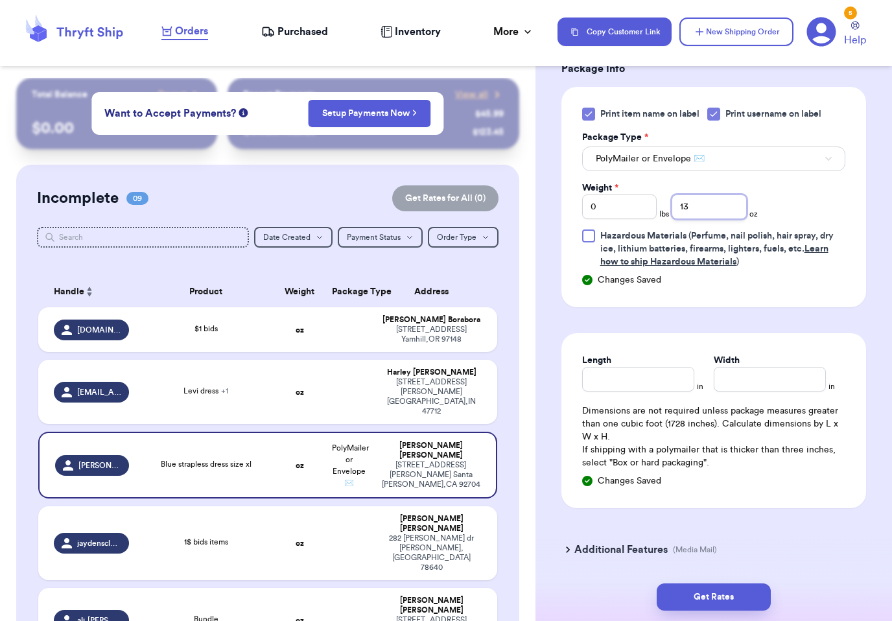
type input "13"
click at [661, 371] on input "Length" at bounding box center [638, 379] width 112 height 25
type input "9"
click at [783, 379] on input "Width *" at bounding box center [770, 379] width 112 height 25
type input "9"
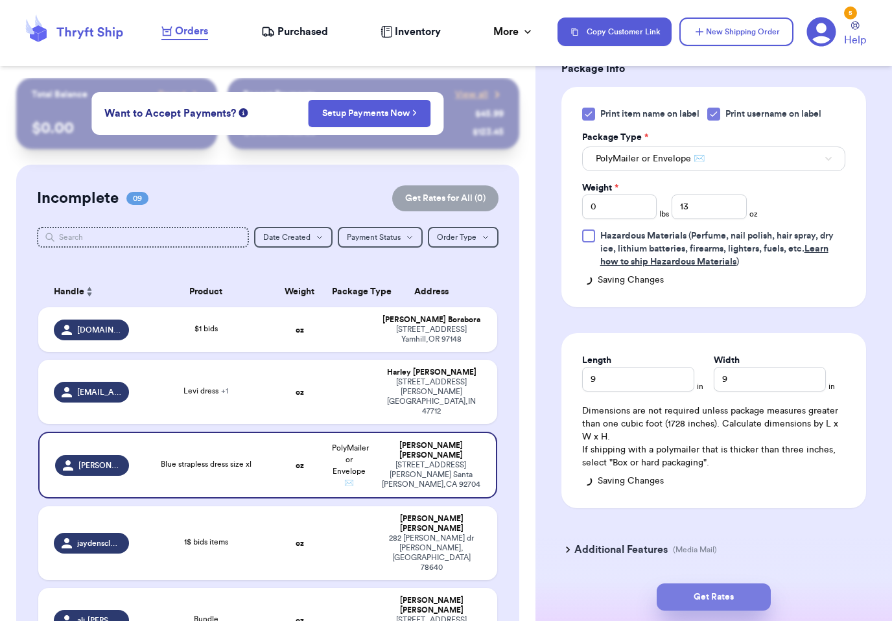
click at [717, 584] on button "Get Rates" at bounding box center [714, 597] width 114 height 27
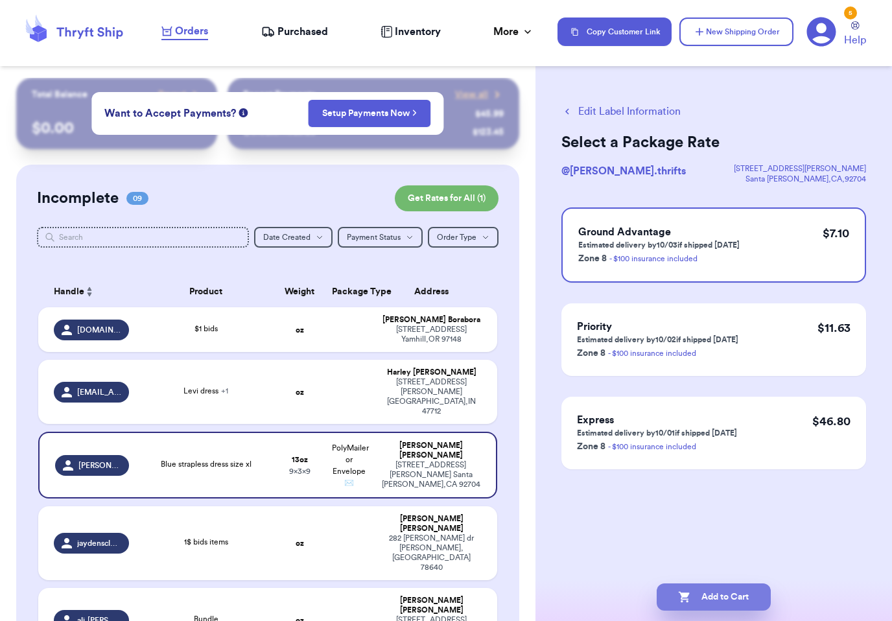
click at [741, 584] on button "Add to Cart" at bounding box center [714, 597] width 114 height 27
checkbox input "true"
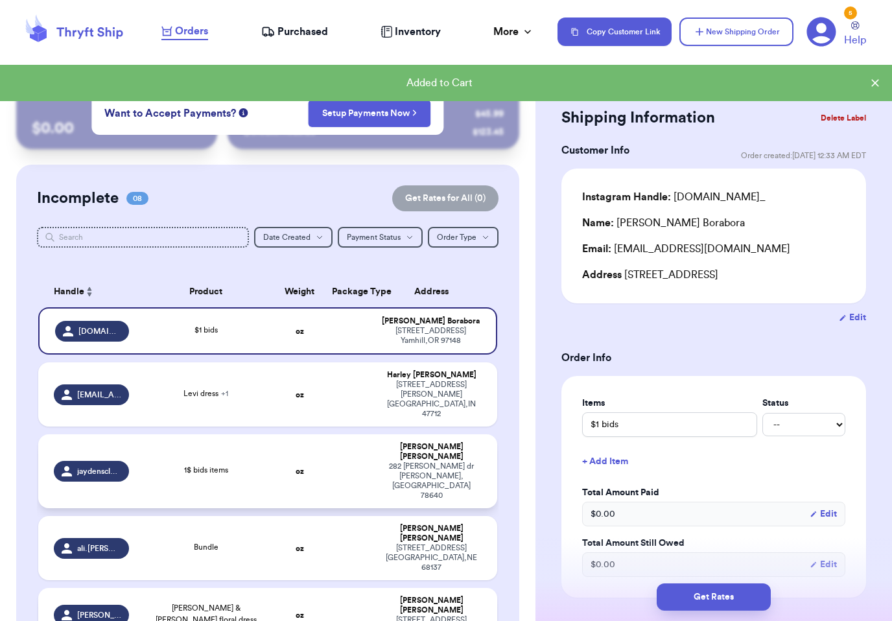
click at [267, 453] on td "1$ bids items" at bounding box center [206, 471] width 138 height 74
type input "1$ bids items"
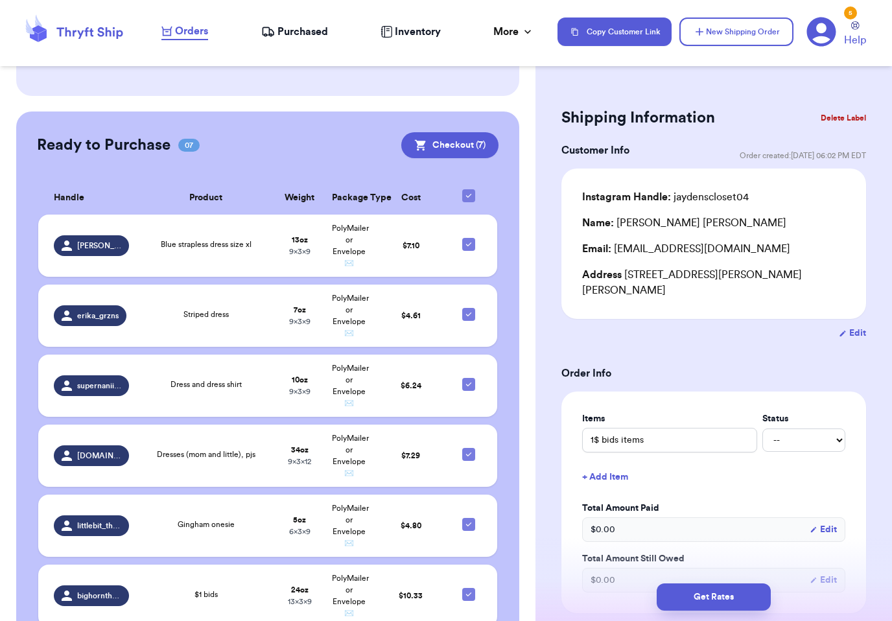
scroll to position [761, 0]
click at [206, 425] on td "Dresses (mom and little), pjs" at bounding box center [206, 456] width 138 height 62
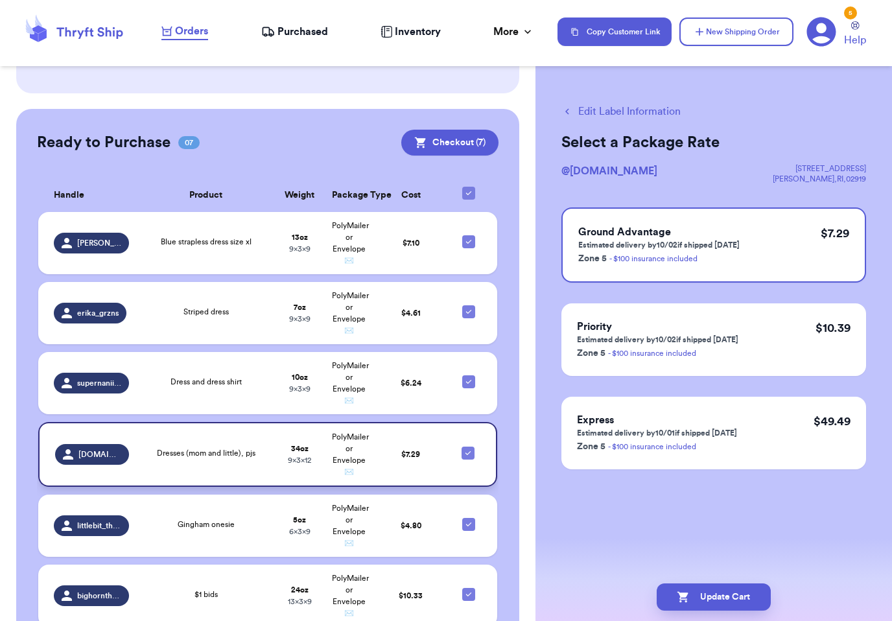
click at [251, 449] on span "Dresses (mom and little), pjs" at bounding box center [206, 453] width 99 height 8
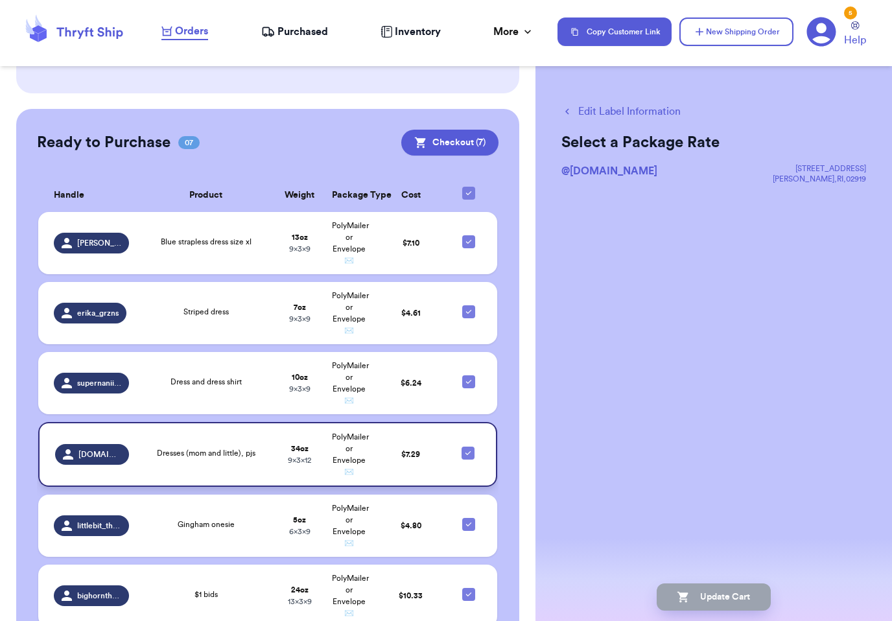
click at [105, 449] on span "[DOMAIN_NAME]" at bounding box center [99, 454] width 43 height 10
click at [577, 116] on button "Edit Label Information" at bounding box center [621, 112] width 119 height 16
checkbox input "false"
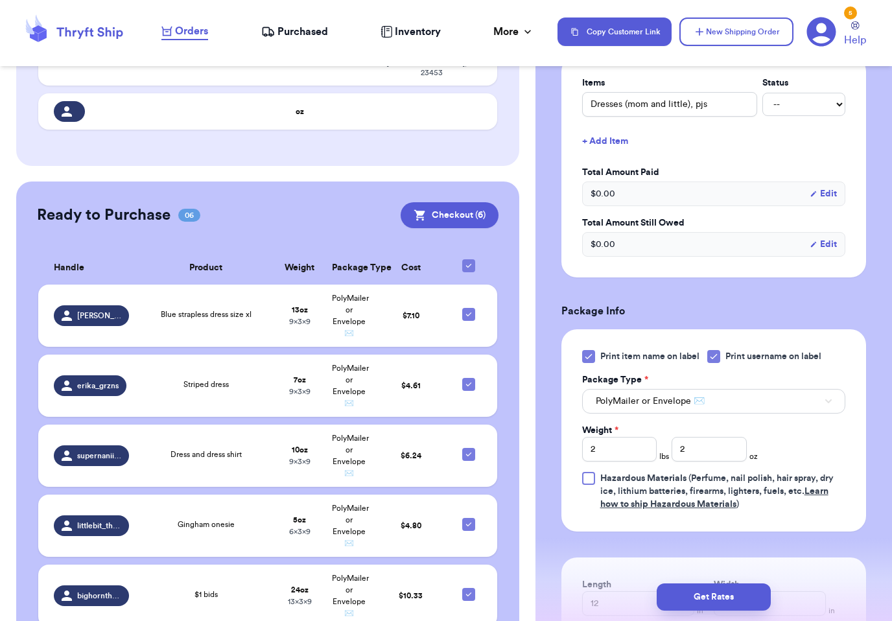
scroll to position [432, 0]
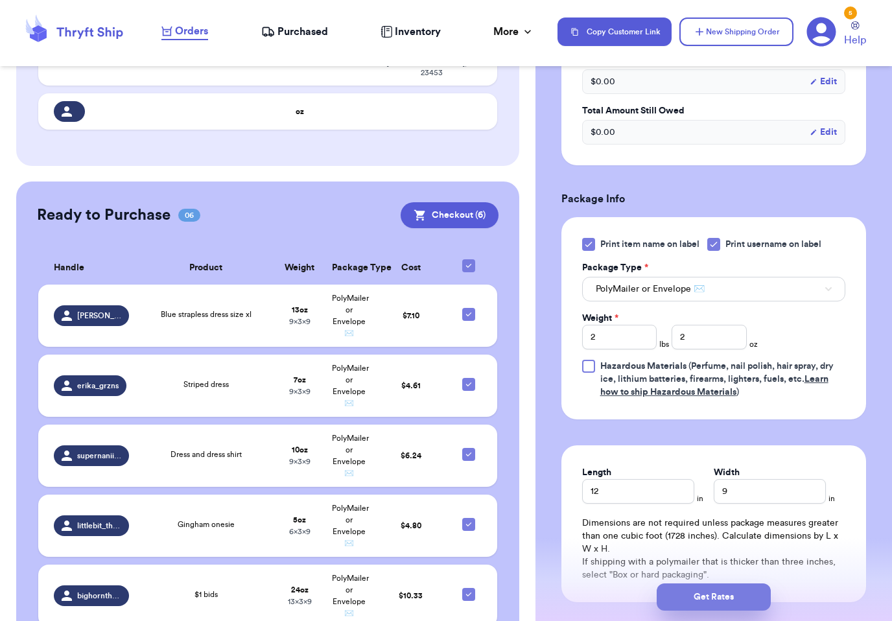
click at [728, 593] on button "Get Rates" at bounding box center [714, 597] width 114 height 27
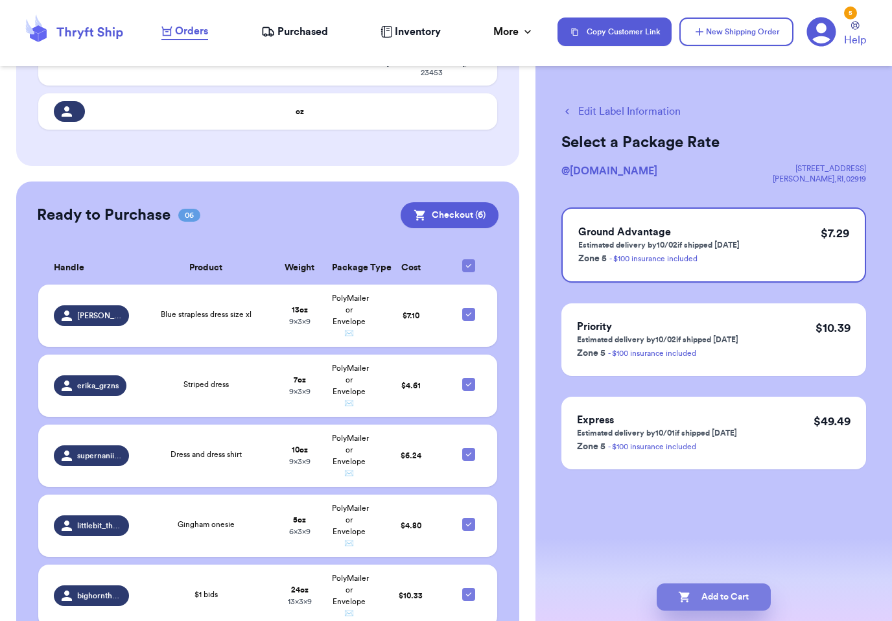
click at [742, 594] on button "Add to Cart" at bounding box center [714, 597] width 114 height 27
checkbox input "true"
